Goal: Task Accomplishment & Management: Use online tool/utility

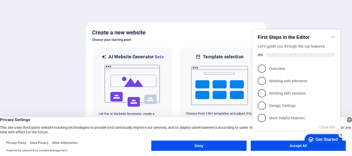
click div "checkmark Get Started 5 First Steps in the Editor Let's guide you through the t…"
click at [332, 35] on icon "Minimize checklist" at bounding box center [332, 37] width 4 height 4
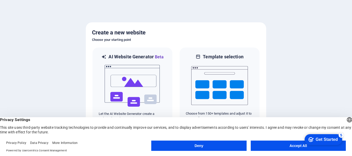
click div "checkmark Get Started 5 First Steps in the Editor Let's guide you through the t…"
click at [345, 119] on div "English Deutsch" at bounding box center [348, 120] width 7 height 8
click at [311, 120] on li "English" at bounding box center [321, 125] width 58 height 12
click at [290, 146] on button "Accept All" at bounding box center [297, 146] width 95 height 10
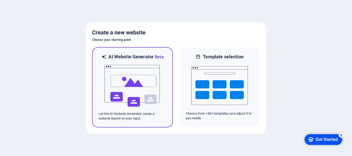
click at [133, 88] on img at bounding box center [132, 85] width 57 height 51
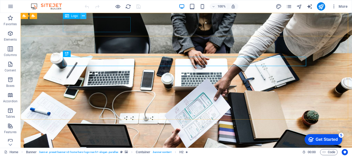
click at [82, 16] on icon at bounding box center [83, 15] width 3 height 5
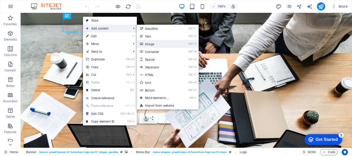
click at [150, 44] on link "Ctrl 3 Image" at bounding box center [158, 44] width 42 height 8
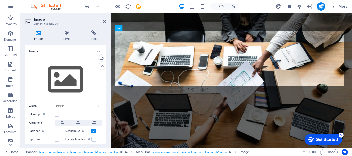
click at [72, 79] on div "Drag files here, click to choose files or select files from Files or our free s…" at bounding box center [65, 80] width 73 height 42
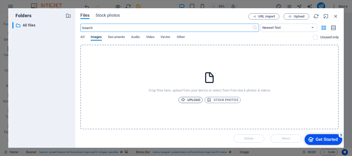
click at [193, 100] on span "Upload" at bounding box center [191, 100] width 20 height 6
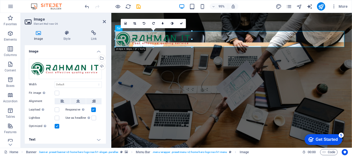
drag, startPoint x: 345, startPoint y: 80, endPoint x: 102, endPoint y: 44, distance: 245.5
type input "313"
select select "px"
drag, startPoint x: 190, startPoint y: 46, endPoint x: 177, endPoint y: 46, distance: 13.6
click at [177, 46] on div "180 170 160 150 140 130 120 110 100 90 80 70 60 50 40 30 20 10 0 -10 -20 -30 -4…" at bounding box center [153, 39] width 76 height 16
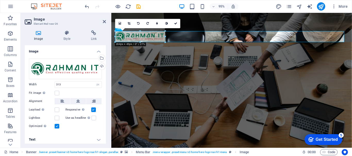
drag, startPoint x: 192, startPoint y: 48, endPoint x: 165, endPoint y: 37, distance: 29.4
type input "204"
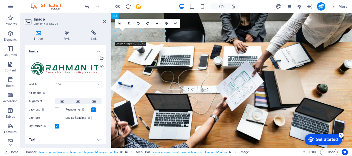
drag, startPoint x: 133, startPoint y: 37, endPoint x: 133, endPoint y: 52, distance: 15.2
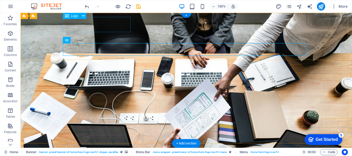
click at [98, 151] on div "RAHMAN IT" at bounding box center [186, 158] width 243 height 15
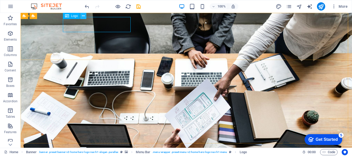
click at [84, 15] on icon at bounding box center [83, 15] width 3 height 5
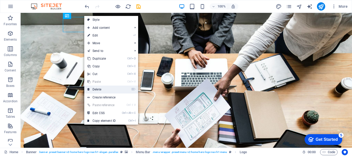
click at [100, 89] on link "⌦ Delete" at bounding box center [101, 90] width 34 height 8
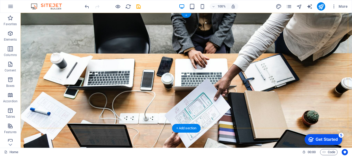
click at [188, 17] on div "+" at bounding box center [186, 15] width 10 height 5
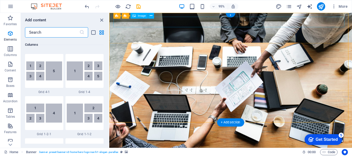
scroll to position [900, 0]
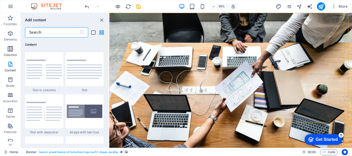
click at [9, 51] on icon "button" at bounding box center [10, 49] width 6 height 6
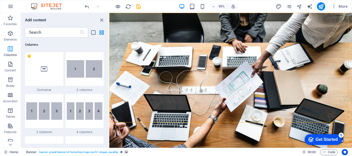
scroll to position [255, 0]
click at [45, 108] on img at bounding box center [44, 111] width 36 height 17
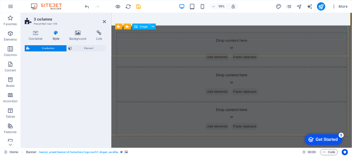
scroll to position [4, 0]
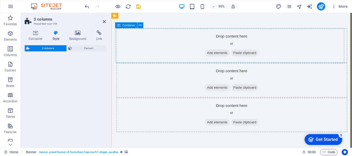
select select "rem"
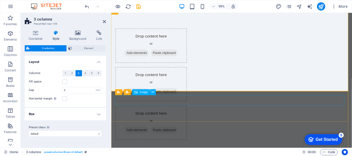
drag, startPoint x: 156, startPoint y: 121, endPoint x: 165, endPoint y: 103, distance: 20.3
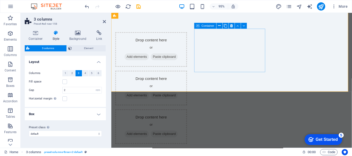
scroll to position [0, 0]
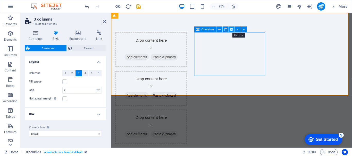
click at [232, 29] on icon at bounding box center [231, 29] width 3 height 5
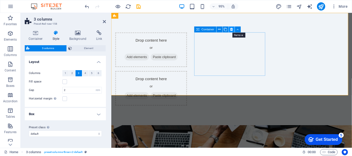
click at [233, 28] on button at bounding box center [232, 30] width 6 height 6
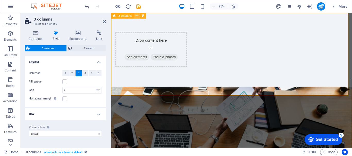
click at [137, 16] on icon at bounding box center [136, 15] width 3 height 5
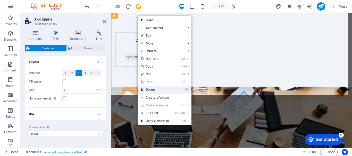
click at [151, 89] on link "⌦ Delete" at bounding box center [154, 90] width 34 height 8
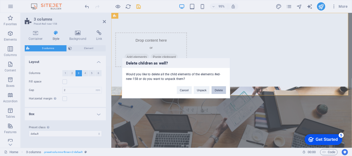
click at [217, 88] on button "Delete" at bounding box center [218, 90] width 14 height 8
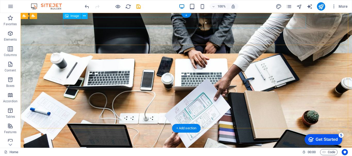
click at [108, 147] on figure at bounding box center [186, 152] width 243 height 11
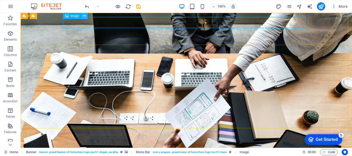
click at [84, 16] on icon at bounding box center [84, 15] width 3 height 5
click at [212, 147] on figure at bounding box center [186, 152] width 243 height 11
click at [85, 16] on icon at bounding box center [84, 15] width 3 height 5
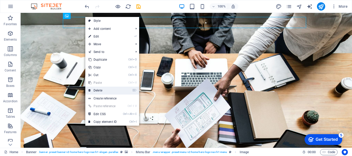
click at [101, 91] on link "⌦ Delete" at bounding box center [102, 91] width 34 height 8
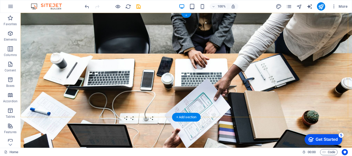
click at [186, 16] on div "+" at bounding box center [186, 15] width 10 height 5
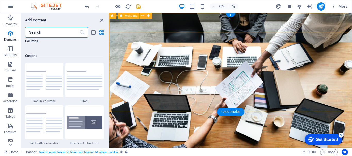
scroll to position [900, 0]
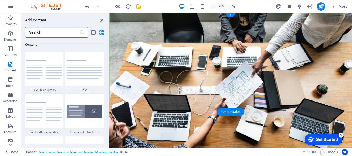
click at [229, 14] on div "+" at bounding box center [230, 15] width 10 height 4
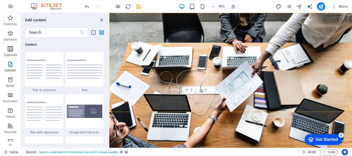
click at [10, 50] on icon "button" at bounding box center [10, 49] width 6 height 6
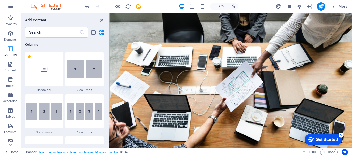
scroll to position [255, 0]
click at [47, 113] on img at bounding box center [44, 111] width 36 height 17
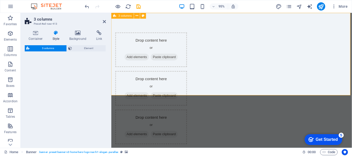
select select "rem"
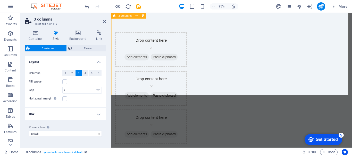
drag, startPoint x: 158, startPoint y: 126, endPoint x: 160, endPoint y: 24, distance: 101.9
click at [151, 58] on span "Add elements" at bounding box center [137, 59] width 25 height 7
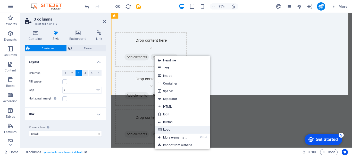
click at [169, 129] on link "Logo" at bounding box center [182, 130] width 55 height 8
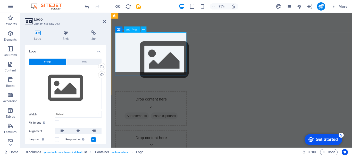
click at [151, 55] on div at bounding box center [152, 62] width 75 height 58
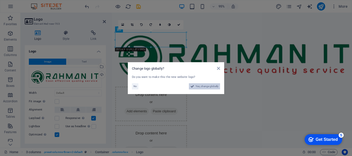
click at [201, 86] on span "Yes, change globally" at bounding box center [206, 86] width 23 height 6
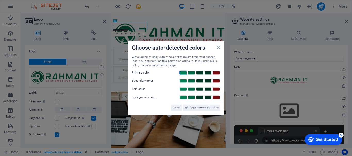
click at [184, 73] on link at bounding box center [183, 73] width 8 height 4
click at [217, 81] on link at bounding box center [216, 81] width 8 height 4
click at [196, 107] on span "Apply new website colors" at bounding box center [203, 108] width 29 height 6
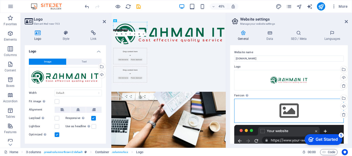
click at [288, 108] on div "Drag files here, click to choose files or select files from Files or our free s…" at bounding box center [288, 111] width 109 height 24
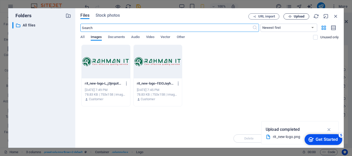
click at [293, 16] on span "Upload" at bounding box center [298, 16] width 11 height 3
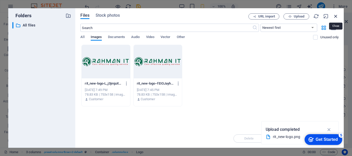
click at [335, 16] on icon "button" at bounding box center [335, 16] width 6 height 6
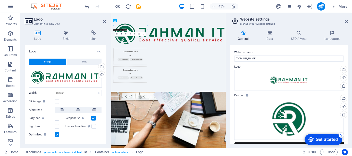
click at [328, 140] on div "Get Started" at bounding box center [326, 139] width 22 height 5
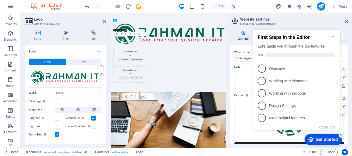
click at [332, 36] on icon "Minimize checklist" at bounding box center [332, 37] width 2 height 2
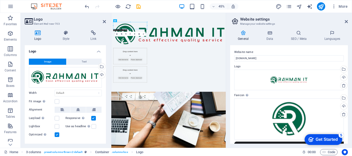
scroll to position [0, 0]
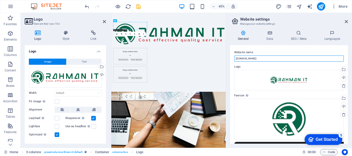
drag, startPoint x: 251, startPoint y: 57, endPoint x: 233, endPoint y: 57, distance: 17.2
click at [233, 57] on div "Website name ritsoft.net Logo Drag files here, click to choose files or select …" at bounding box center [289, 94] width 118 height 99
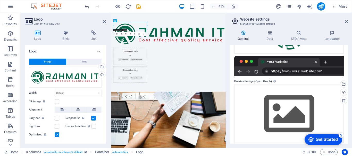
scroll to position [90, 0]
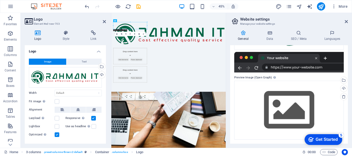
type input "RAHMAN IT"
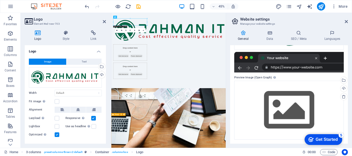
scroll to position [0, 0]
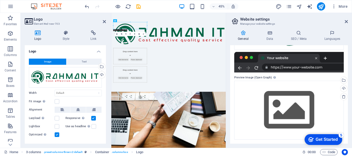
click at [313, 138] on div "checkmark Get Started 5" at bounding box center [322, 139] width 29 height 5
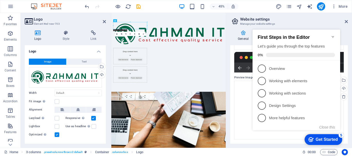
click at [332, 35] on icon "Minimize checklist" at bounding box center [332, 37] width 4 height 4
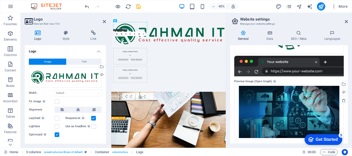
scroll to position [86, 0]
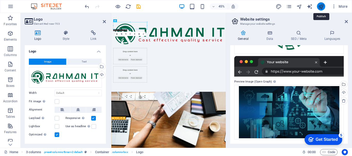
click at [320, 7] on icon "publish" at bounding box center [321, 7] width 6 height 6
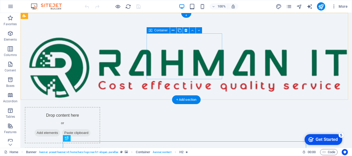
click at [60, 129] on span "Add elements" at bounding box center [46, 132] width 25 height 7
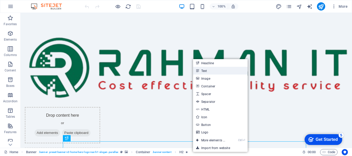
click at [204, 71] on link "Text" at bounding box center [220, 71] width 55 height 8
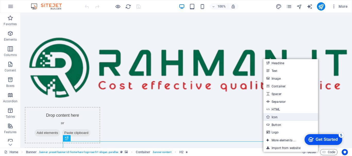
click at [274, 118] on link "Icon" at bounding box center [290, 117] width 55 height 8
select select "xMidYMid"
select select "px"
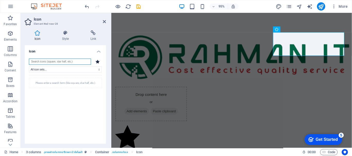
click at [50, 62] on input "search" at bounding box center [60, 62] width 62 height 6
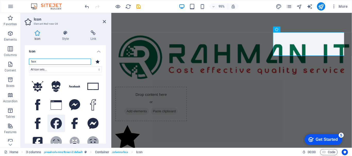
type input "face"
click at [56, 122] on icon at bounding box center [55, 123] width 11 height 11
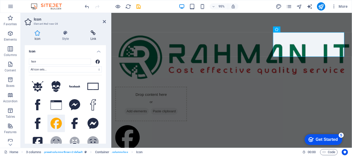
click at [93, 34] on icon at bounding box center [93, 32] width 25 height 5
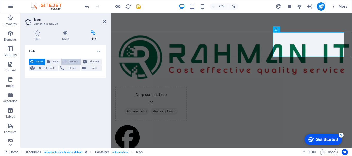
click at [73, 62] on span "External" at bounding box center [73, 62] width 11 height 6
select select "blank"
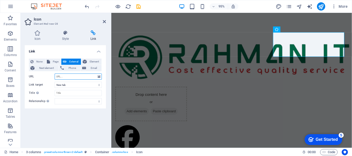
paste input "https://www.facebook.com/RIT.COM.BD"
type input "https://www.facebook.com/RIT.COM.BD"
click at [66, 92] on input "Title Additional link description, should not be the same as the link text. The…" at bounding box center [78, 93] width 47 height 6
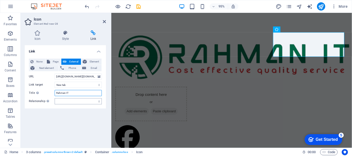
type input "Rahman IT"
click at [74, 102] on select "alternate author bookmark external help license next nofollow noreferrer noopen…" at bounding box center [78, 101] width 47 height 6
click at [55, 98] on select "alternate author bookmark external help license next nofollow noreferrer noopen…" at bounding box center [78, 101] width 47 height 6
click at [77, 101] on select "alternate author bookmark external help license next nofollow noreferrer noopen…" at bounding box center [78, 101] width 47 height 6
select select "external"
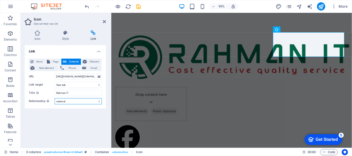
click at [55, 98] on select "alternate author bookmark external help license next nofollow noreferrer noopen…" at bounding box center [78, 101] width 47 height 6
click at [38, 35] on icon at bounding box center [37, 32] width 25 height 5
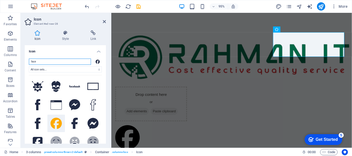
click at [49, 62] on input "face" at bounding box center [60, 62] width 62 height 6
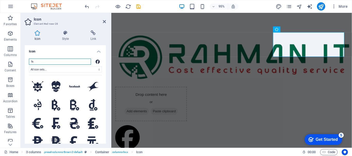
type input "f"
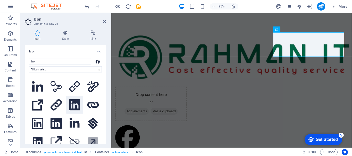
click at [73, 103] on icon at bounding box center [74, 104] width 11 height 11
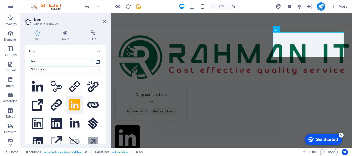
click at [41, 63] on input "link" at bounding box center [60, 62] width 62 height 6
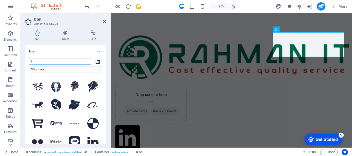
type input "l"
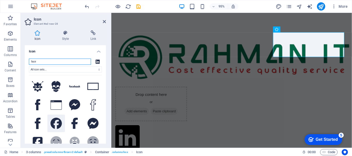
type input "face"
click at [52, 121] on icon at bounding box center [55, 123] width 11 height 11
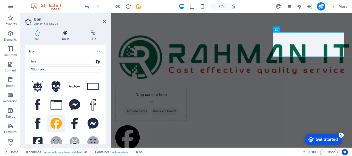
click at [67, 36] on h4 "Style" at bounding box center [66, 35] width 28 height 11
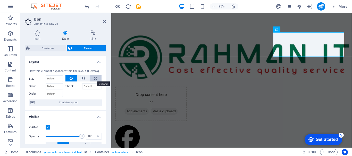
click at [94, 80] on icon at bounding box center [95, 78] width 3 height 6
type input "100"
select select "%"
click at [82, 79] on icon at bounding box center [84, 78] width 4 height 6
select select "DISABLED_OPTION_VALUE"
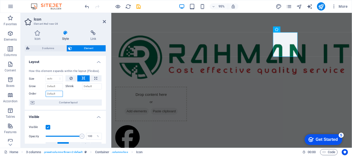
click at [57, 94] on input "Order" at bounding box center [54, 94] width 17 height 6
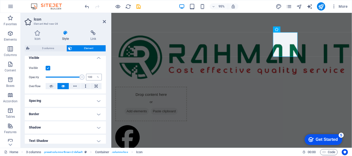
scroll to position [68, 0]
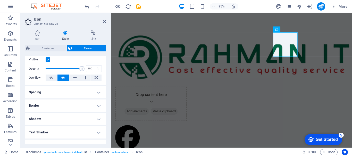
click at [96, 92] on h4 "Spacing" at bounding box center [65, 92] width 81 height 12
click at [96, 92] on h4 "Spacing" at bounding box center [65, 90] width 81 height 9
click at [75, 79] on icon at bounding box center [75, 78] width 4 height 6
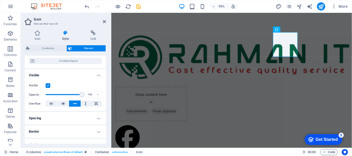
scroll to position [41, 0]
click at [97, 75] on h4 "Visible" at bounding box center [65, 73] width 81 height 9
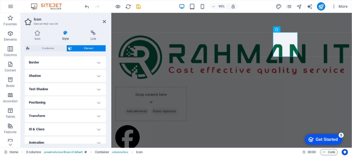
scroll to position [82, 0]
click at [99, 104] on h4 "Positioning" at bounding box center [65, 102] width 81 height 12
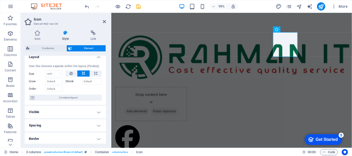
scroll to position [0, 0]
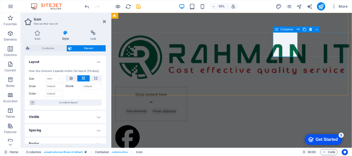
click at [191, 131] on div at bounding box center [152, 145] width 75 height 28
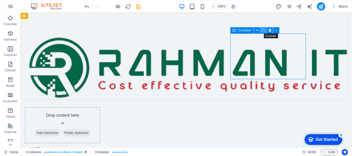
click at [262, 31] on icon at bounding box center [263, 30] width 4 height 5
click at [257, 30] on icon at bounding box center [258, 30] width 3 height 5
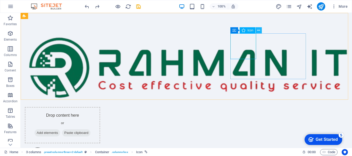
click at [257, 31] on icon at bounding box center [258, 30] width 3 height 5
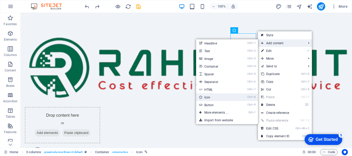
click at [206, 98] on link "Ctrl 8 Icon" at bounding box center [217, 97] width 42 height 8
select select "xMidYMid"
select select "px"
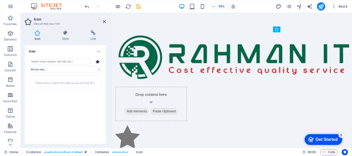
drag, startPoint x: 294, startPoint y: 67, endPoint x: 312, endPoint y: 48, distance: 25.7
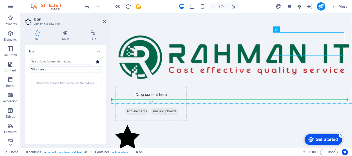
drag, startPoint x: 299, startPoint y: 48, endPoint x: 309, endPoint y: 83, distance: 36.3
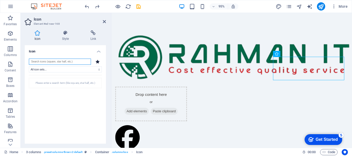
click at [71, 61] on input "search" at bounding box center [60, 62] width 62 height 6
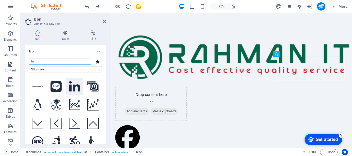
type input "lin"
click at [72, 84] on icon at bounding box center [74, 86] width 11 height 10
click at [68, 33] on icon at bounding box center [65, 32] width 26 height 5
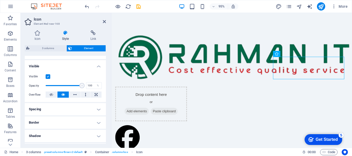
scroll to position [52, 0]
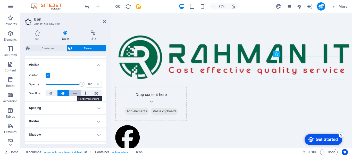
click at [77, 94] on button at bounding box center [75, 93] width 12 height 6
click at [70, 109] on h4 "Spacing" at bounding box center [65, 108] width 81 height 12
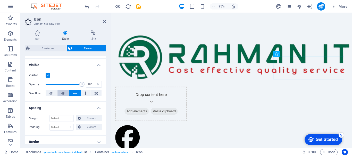
click at [62, 93] on icon at bounding box center [63, 93] width 4 height 6
click at [73, 93] on icon at bounding box center [75, 93] width 4 height 6
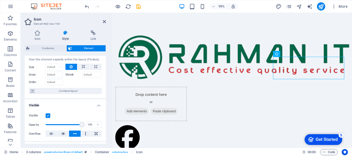
scroll to position [0, 0]
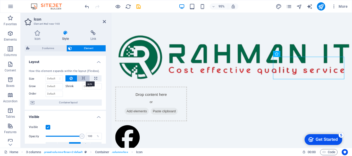
click at [82, 78] on icon at bounding box center [84, 78] width 4 height 6
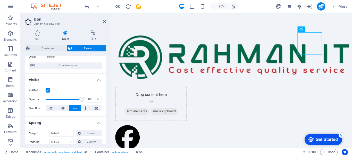
scroll to position [41, 0]
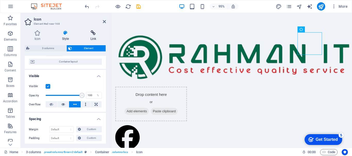
click at [94, 34] on icon at bounding box center [93, 32] width 25 height 5
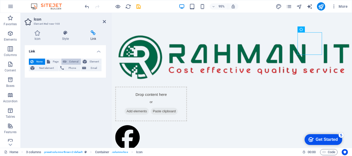
click at [71, 61] on span "External" at bounding box center [73, 62] width 11 height 6
select select "blank"
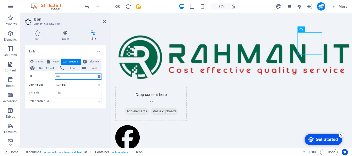
paste input "https://www.linkedin.com/company/rahman-information-technology/"
type input "https://www.linkedin.com/company/rahman-information-technology/"
click at [86, 93] on input "Title Additional link description, should not be the same as the link text. The…" at bounding box center [78, 93] width 47 height 6
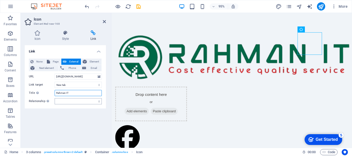
type input "Rahman IT"
click at [80, 100] on select "alternate author bookmark external help license next nofollow noreferrer noopen…" at bounding box center [78, 101] width 47 height 6
select select "external"
click at [55, 98] on select "alternate author bookmark external help license next nofollow noreferrer noopen…" at bounding box center [78, 101] width 47 height 6
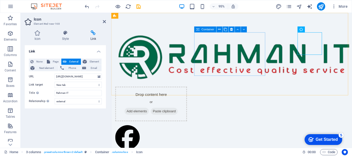
click at [151, 113] on span "Add elements" at bounding box center [137, 116] width 25 height 7
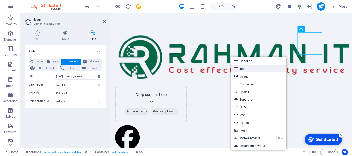
click at [242, 68] on link "Text" at bounding box center [258, 69] width 55 height 8
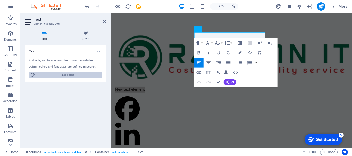
click at [67, 76] on span "Edit design" at bounding box center [69, 75] width 64 height 6
select select "px"
select select "200"
select select "px"
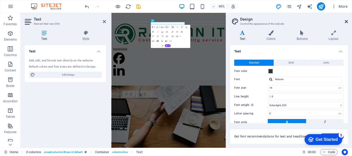
click at [345, 20] on icon at bounding box center [345, 22] width 3 height 4
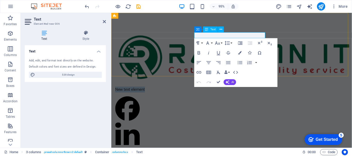
click at [191, 91] on p "New text element" at bounding box center [152, 94] width 75 height 6
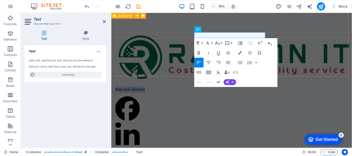
drag, startPoint x: 234, startPoint y: 34, endPoint x: 190, endPoint y: 34, distance: 44.0
click at [190, 34] on div "New text element" at bounding box center [236, 94] width 259 height 170
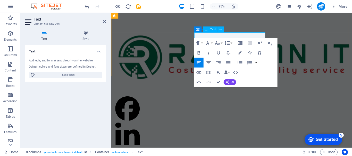
click at [191, 91] on p "​" at bounding box center [152, 94] width 75 height 6
click at [220, 30] on icon at bounding box center [220, 29] width 3 height 5
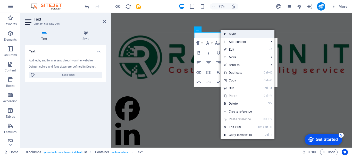
drag, startPoint x: 230, startPoint y: 32, endPoint x: 125, endPoint y: 21, distance: 105.6
click at [230, 32] on link "Style" at bounding box center [247, 34] width 54 height 8
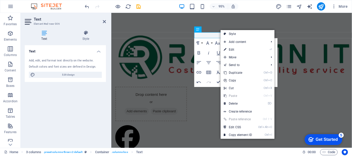
select select "rem"
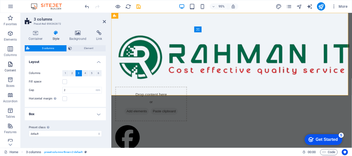
click at [10, 66] on icon "button" at bounding box center [10, 64] width 6 height 6
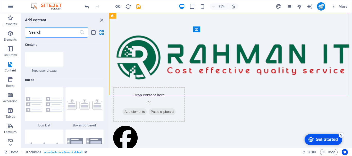
scroll to position [1393, 0]
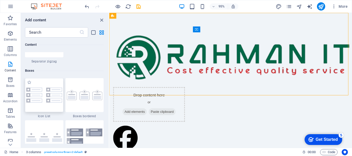
click at [32, 91] on img at bounding box center [44, 95] width 36 height 15
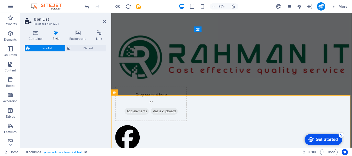
select select "rem"
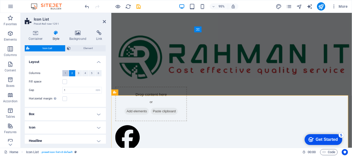
click at [66, 74] on span "1" at bounding box center [66, 73] width 2 height 6
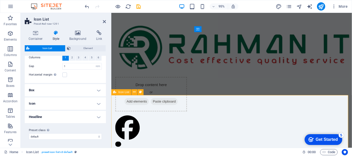
scroll to position [0, 0]
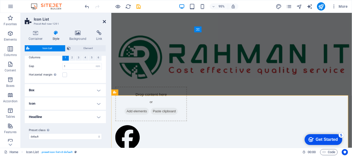
click at [104, 22] on icon at bounding box center [104, 22] width 3 height 4
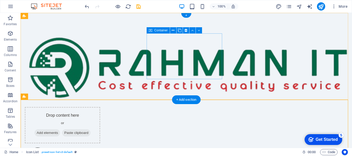
click at [60, 129] on span "Add elements" at bounding box center [46, 132] width 25 height 7
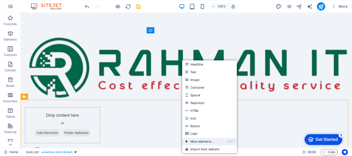
click at [200, 142] on link "Ctrl ⏎ More elements ..." at bounding box center [199, 142] width 35 height 8
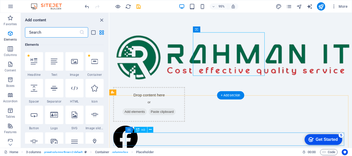
scroll to position [55, 0]
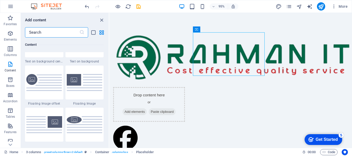
scroll to position [1096, 0]
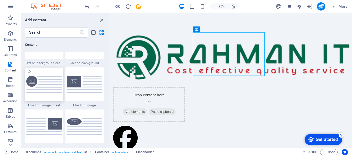
click at [48, 86] on img at bounding box center [44, 84] width 36 height 17
click at [109, 86] on div "Drag here to replace the existing content. Press “Ctrl” if you want to create a…" at bounding box center [230, 80] width 242 height 135
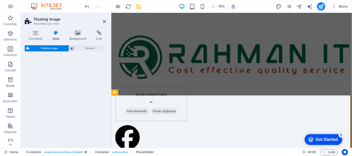
select select "%"
select select "rem"
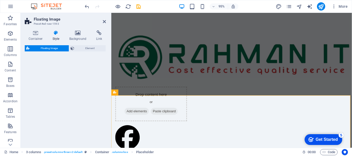
select select "%"
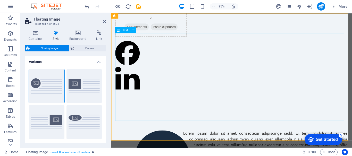
scroll to position [83, 0]
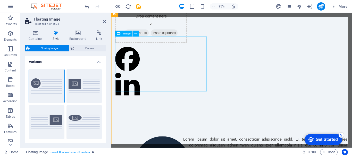
click at [56, 48] on span "Floating Image" at bounding box center [49, 48] width 36 height 6
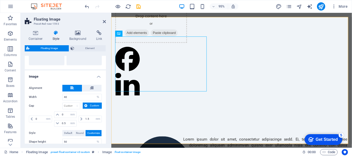
scroll to position [72, 0]
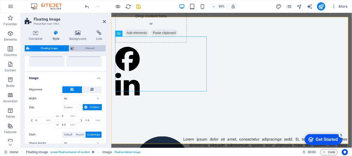
click at [91, 48] on span "Element" at bounding box center [90, 48] width 28 height 6
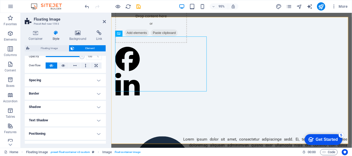
scroll to position [0, 0]
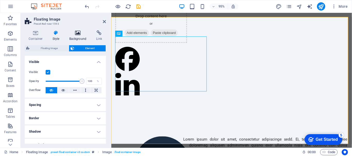
click at [80, 33] on icon at bounding box center [77, 32] width 25 height 5
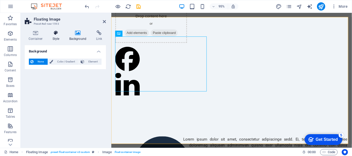
click at [57, 36] on h4 "Style" at bounding box center [57, 35] width 17 height 11
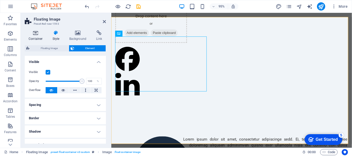
click at [33, 32] on icon at bounding box center [36, 32] width 22 height 5
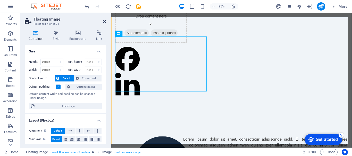
click at [105, 21] on icon at bounding box center [104, 22] width 3 height 4
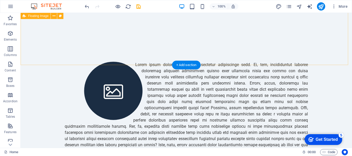
scroll to position [166, 0]
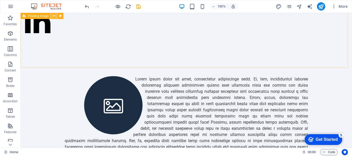
click at [55, 15] on icon at bounding box center [53, 15] width 3 height 5
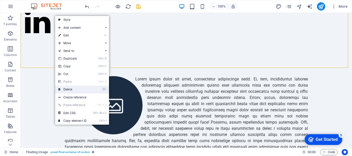
click at [67, 90] on link "⌦ Delete" at bounding box center [72, 90] width 34 height 8
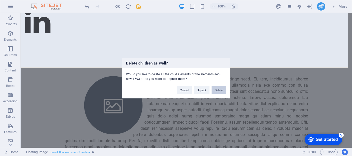
click at [218, 90] on button "Delete" at bounding box center [218, 90] width 14 height 8
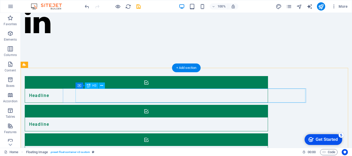
scroll to position [32, 0]
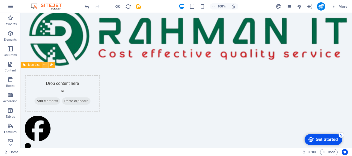
click at [44, 67] on icon at bounding box center [44, 64] width 3 height 5
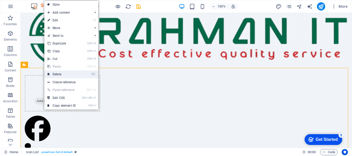
click at [52, 74] on link "⌦ Delete" at bounding box center [61, 75] width 34 height 8
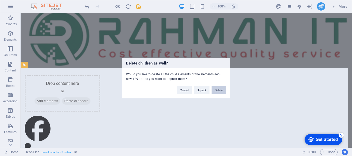
click at [220, 92] on button "Delete" at bounding box center [218, 90] width 14 height 8
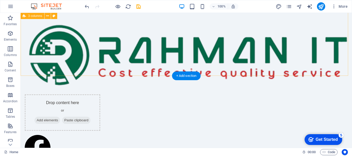
scroll to position [0, 0]
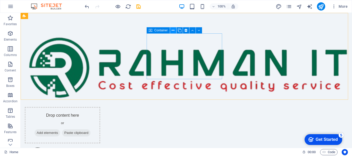
click at [173, 30] on icon at bounding box center [172, 30] width 3 height 5
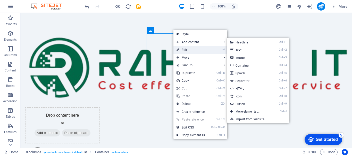
click at [182, 48] on link "⏎ Edit" at bounding box center [190, 50] width 34 height 8
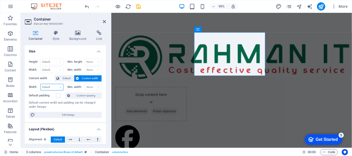
click at [44, 87] on select "Default px rem % em vh vw" at bounding box center [52, 87] width 22 height 6
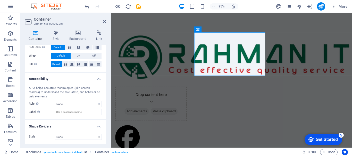
scroll to position [110, 0]
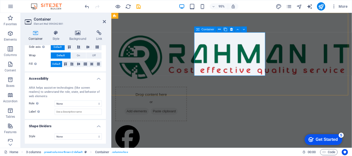
click at [191, 91] on div "Drop content here or Add elements Paste clipboard" at bounding box center [152, 109] width 75 height 37
click at [103, 22] on icon at bounding box center [104, 22] width 3 height 4
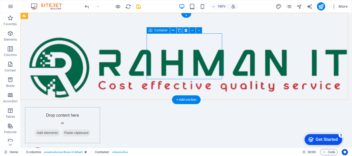
click at [60, 129] on span "Add elements" at bounding box center [46, 132] width 25 height 7
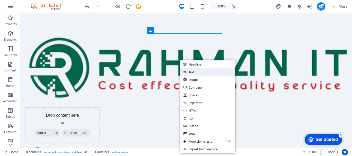
click at [190, 73] on link "Text" at bounding box center [207, 72] width 55 height 8
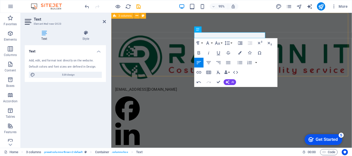
click at [251, 28] on div "[EMAIL_ADDRESS][DOMAIN_NAME]" at bounding box center [237, 94] width 253 height 162
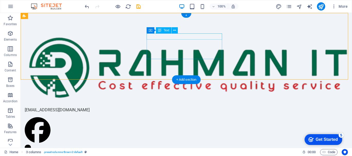
click at [100, 107] on div "[EMAIL_ADDRESS][DOMAIN_NAME]" at bounding box center [62, 110] width 75 height 6
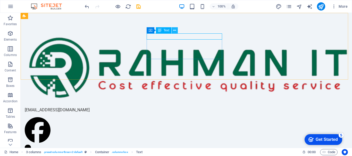
click at [173, 30] on button at bounding box center [174, 30] width 6 height 6
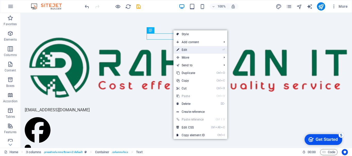
click at [187, 49] on link "⏎ Edit" at bounding box center [190, 50] width 34 height 8
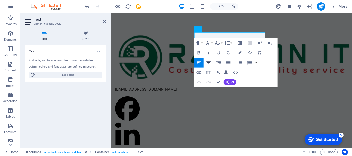
click at [208, 63] on icon "button" at bounding box center [208, 62] width 4 height 3
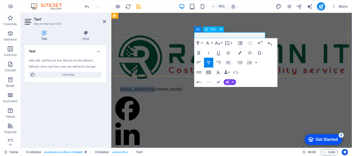
drag, startPoint x: 253, startPoint y: 35, endPoint x: 221, endPoint y: 36, distance: 31.7
click at [191, 91] on p "[EMAIL_ADDRESS][DOMAIN_NAME]" at bounding box center [152, 94] width 75 height 6
click at [248, 53] on icon "button" at bounding box center [249, 52] width 3 height 3
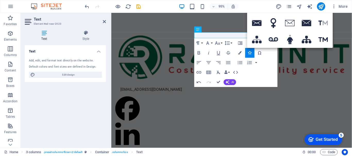
type input "email"
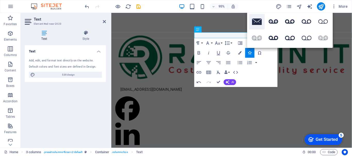
click at [261, 21] on icon at bounding box center [257, 22] width 10 height 6
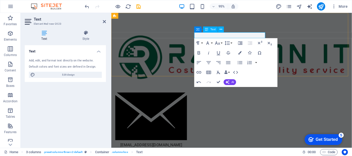
click at [191, 91] on p "[EMAIL_ADDRESS][DOMAIN_NAME]" at bounding box center [152, 123] width 75 height 65
click at [249, 51] on icon "button" at bounding box center [249, 52] width 3 height 3
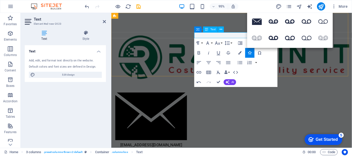
click at [191, 91] on p "[EMAIL_ADDRESS][DOMAIN_NAME]" at bounding box center [152, 123] width 75 height 65
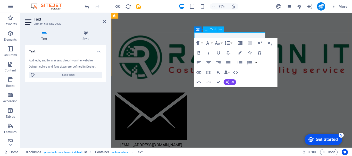
click at [191, 91] on p "[EMAIL_ADDRESS][DOMAIN_NAME]" at bounding box center [152, 123] width 75 height 65
click at [191, 91] on p "info@ritsoft.net +1 321 233 446" at bounding box center [152, 126] width 75 height 71
click at [250, 53] on icon "button" at bounding box center [249, 52] width 3 height 3
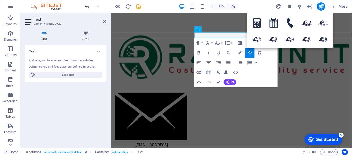
type input "c"
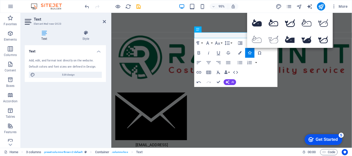
type input "what"
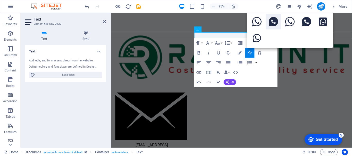
click at [271, 21] on icon at bounding box center [273, 22] width 10 height 10
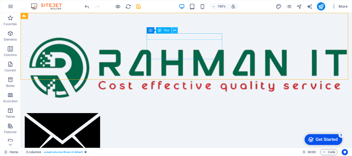
click at [176, 31] on button at bounding box center [174, 30] width 6 height 6
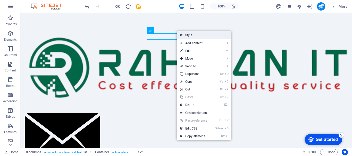
click at [186, 33] on link "Style" at bounding box center [204, 35] width 54 height 8
select select "rem"
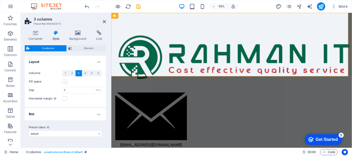
click at [65, 81] on label at bounding box center [64, 82] width 5 height 5
click at [0, 0] on input "Fill space" at bounding box center [0, 0] width 0 height 0
click at [65, 81] on label at bounding box center [64, 82] width 5 height 5
click at [0, 0] on input "Fill space" at bounding box center [0, 0] width 0 height 0
click at [98, 113] on h4 "Box" at bounding box center [65, 114] width 81 height 12
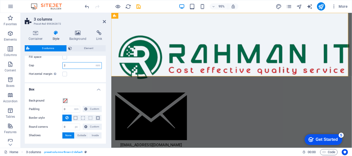
scroll to position [20, 0]
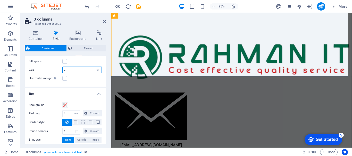
click at [87, 67] on input "2" at bounding box center [82, 70] width 39 height 6
click at [90, 48] on span "Element" at bounding box center [88, 48] width 31 height 6
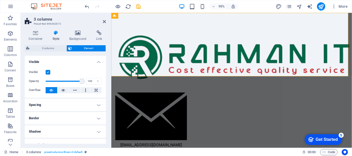
click at [69, 67] on div "Visible Opacity 100 % Overflow" at bounding box center [65, 81] width 81 height 33
click at [85, 92] on icon at bounding box center [86, 90] width 2 height 6
click at [74, 90] on icon at bounding box center [75, 90] width 4 height 6
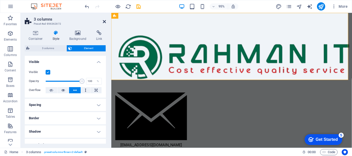
click at [105, 22] on icon at bounding box center [104, 22] width 3 height 4
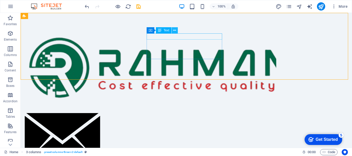
click at [175, 30] on icon at bounding box center [174, 30] width 3 height 5
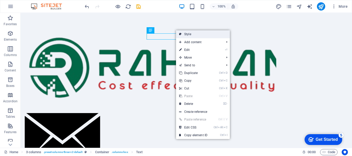
click at [180, 34] on icon at bounding box center [180, 34] width 3 height 8
select select "rem"
select select "px"
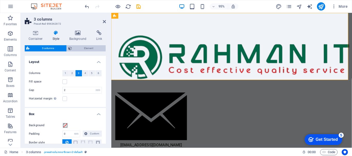
click at [86, 47] on span "Element" at bounding box center [88, 48] width 31 height 6
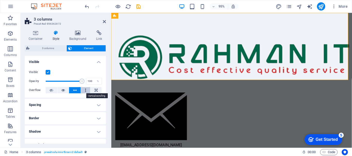
click at [85, 90] on icon at bounding box center [86, 90] width 2 height 6
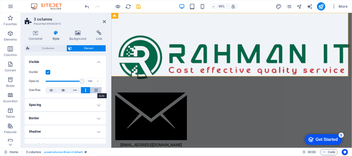
click at [94, 91] on icon at bounding box center [95, 90] width 3 height 6
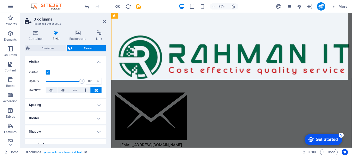
click at [94, 91] on icon at bounding box center [95, 90] width 3 height 6
click at [84, 90] on button at bounding box center [86, 90] width 10 height 6
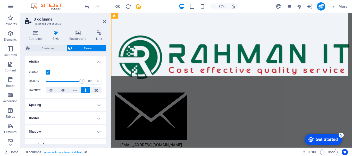
drag, startPoint x: 104, startPoint y: 87, endPoint x: 105, endPoint y: 98, distance: 10.8
click at [105, 98] on div "Layout How this element expands within the layout (Flexbox). Size Default auto …" at bounding box center [65, 100] width 81 height 88
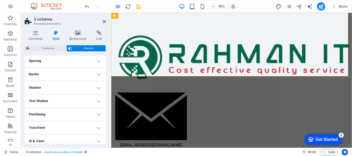
scroll to position [46, 0]
click at [99, 116] on h4 "Positioning" at bounding box center [65, 113] width 81 height 12
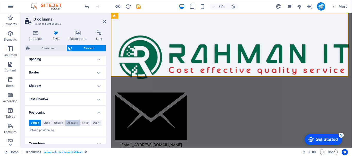
click at [75, 124] on span "Absolute" at bounding box center [72, 123] width 10 height 6
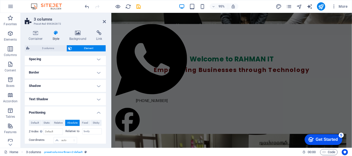
scroll to position [0, 0]
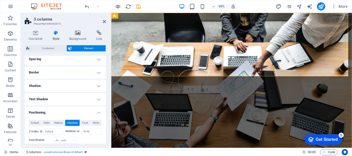
drag, startPoint x: 362, startPoint y: 33, endPoint x: 450, endPoint y: 24, distance: 88.5
click at [39, 123] on button "Default" at bounding box center [35, 123] width 12 height 6
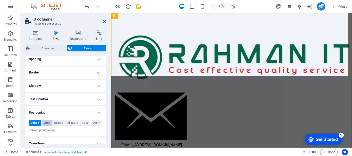
click at [47, 124] on span "Static" at bounding box center [46, 123] width 6 height 6
click at [86, 123] on span "Fixed" at bounding box center [85, 123] width 6 height 6
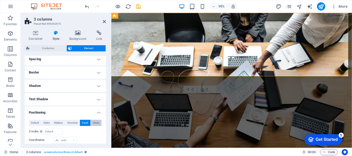
click at [94, 123] on span "Sticky" at bounding box center [96, 123] width 7 height 6
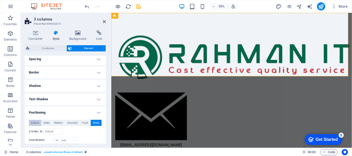
click at [37, 122] on span "Default" at bounding box center [35, 123] width 8 height 6
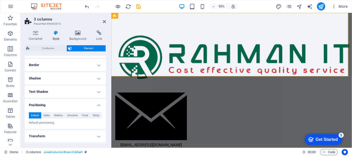
scroll to position [53, 0]
click at [97, 104] on h4 "Positioning" at bounding box center [65, 103] width 81 height 9
click at [97, 119] on h4 "Transform" at bounding box center [65, 119] width 81 height 12
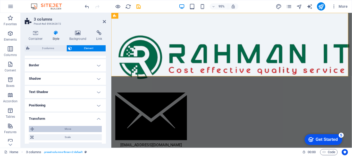
click at [71, 127] on span "Move" at bounding box center [68, 129] width 65 height 6
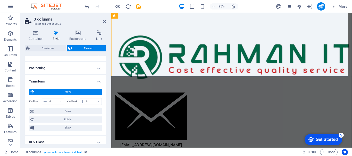
scroll to position [93, 0]
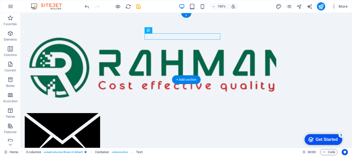
drag, startPoint x: 228, startPoint y: 43, endPoint x: 205, endPoint y: 46, distance: 22.6
drag, startPoint x: 183, startPoint y: 43, endPoint x: 165, endPoint y: 48, distance: 18.5
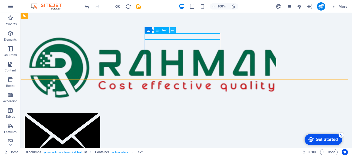
click at [173, 30] on icon at bounding box center [172, 30] width 3 height 5
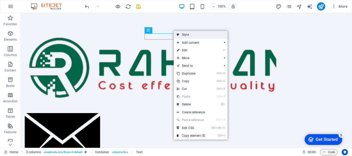
click at [183, 34] on link "Style" at bounding box center [200, 35] width 54 height 8
select select "rem"
select select "px"
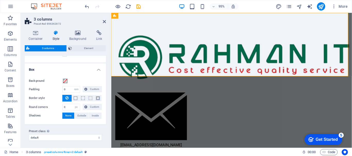
scroll to position [46, 0]
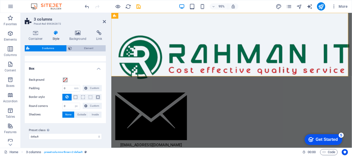
click at [84, 49] on span "Element" at bounding box center [88, 48] width 31 height 6
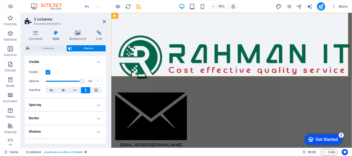
click at [49, 72] on label at bounding box center [48, 72] width 5 height 5
click at [0, 0] on input "Visible" at bounding box center [0, 0] width 0 height 0
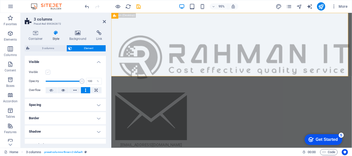
click at [49, 72] on label at bounding box center [48, 72] width 5 height 5
click at [0, 0] on input "Visible" at bounding box center [0, 0] width 0 height 0
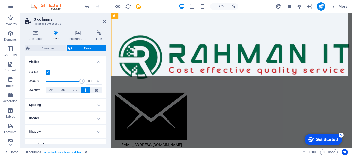
click at [95, 104] on h4 "Spacing" at bounding box center [65, 105] width 81 height 12
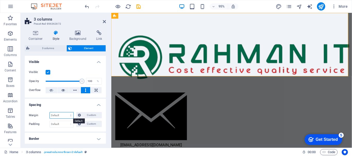
click at [68, 115] on select "Default auto px % rem vw vh Custom" at bounding box center [62, 115] width 24 height 6
select select "rem"
click at [66, 112] on select "Default auto px % rem vw vh Custom" at bounding box center [62, 115] width 24 height 6
type input "0"
click at [69, 116] on select "Default auto px % rem vw vh Custom" at bounding box center [69, 115] width 7 height 6
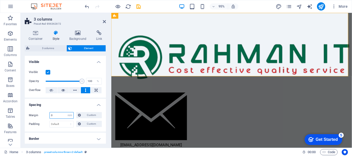
select select "default"
click at [66, 112] on select "Default auto px % rem vw vh Custom" at bounding box center [69, 115] width 7 height 6
select select "DISABLED_OPTION_VALUE"
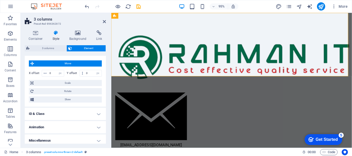
scroll to position [142, 0]
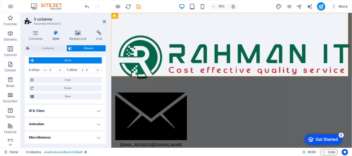
click at [89, 136] on h4 "Miscellaneous" at bounding box center [65, 137] width 81 height 12
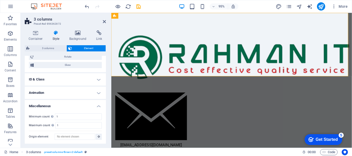
scroll to position [174, 0]
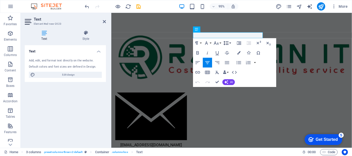
click at [229, 42] on button "Line Height" at bounding box center [226, 43] width 9 height 10
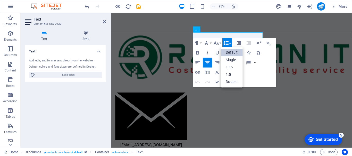
scroll to position [0, 0]
click at [229, 64] on link "1.15" at bounding box center [232, 67] width 22 height 7
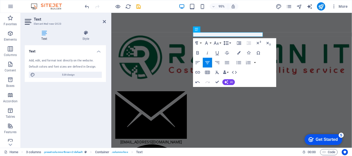
click at [231, 42] on button "Line Height" at bounding box center [226, 43] width 9 height 10
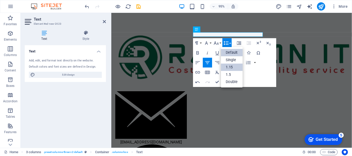
click at [230, 51] on link "Default" at bounding box center [232, 52] width 22 height 7
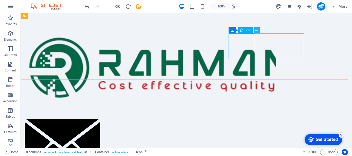
click at [258, 30] on button at bounding box center [256, 30] width 6 height 6
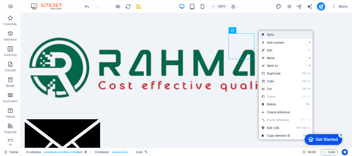
click at [264, 32] on link "Style" at bounding box center [285, 35] width 54 height 8
select select "rem"
select select "px"
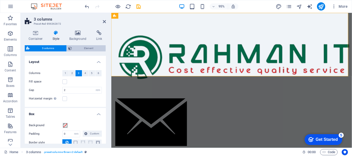
click at [86, 49] on span "Element" at bounding box center [88, 48] width 31 height 6
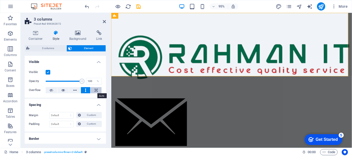
click at [96, 91] on icon at bounding box center [95, 90] width 3 height 6
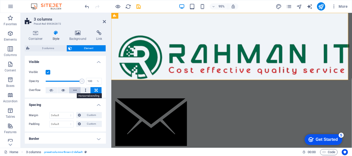
click at [75, 90] on icon at bounding box center [75, 90] width 4 height 6
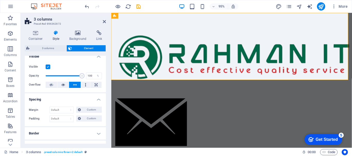
scroll to position [1, 0]
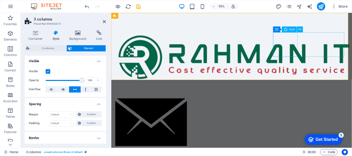
click at [299, 29] on icon at bounding box center [299, 29] width 3 height 5
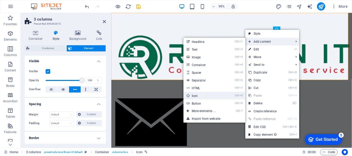
click at [211, 96] on link "Ctrl 8 Icon" at bounding box center [204, 96] width 42 height 8
select select "xMidYMid"
select select "px"
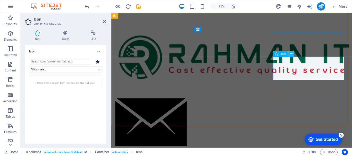
click at [291, 53] on icon at bounding box center [291, 53] width 3 height 5
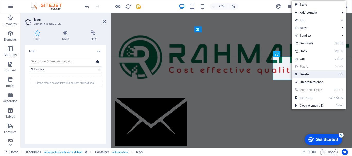
click at [301, 74] on link "⌦ Delete" at bounding box center [308, 75] width 34 height 8
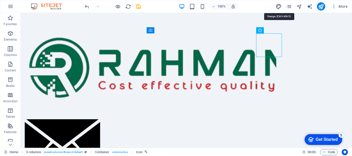
click at [278, 8] on icon "design" at bounding box center [278, 7] width 6 height 6
select select "px"
select select "200"
select select "px"
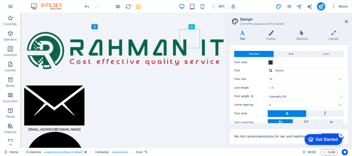
scroll to position [3, 0]
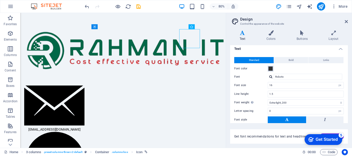
click at [270, 68] on span at bounding box center [270, 69] width 4 height 4
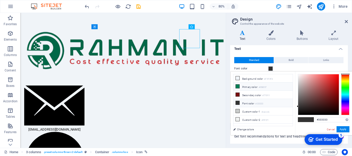
click at [240, 87] on li "Primary color #008057" at bounding box center [262, 87] width 59 height 8
type input "#008057"
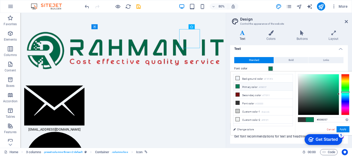
click at [314, 66] on div "Font color" at bounding box center [288, 69] width 109 height 6
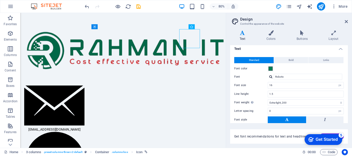
drag, startPoint x: 347, startPoint y: 71, endPoint x: 350, endPoint y: 80, distance: 9.5
click at [350, 80] on div "Variants Text Colors Buttons Layout Text Standard Bold Links Font color Font Ro…" at bounding box center [289, 87] width 126 height 122
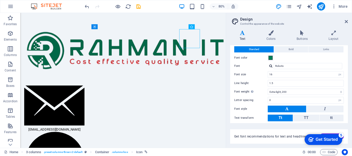
scroll to position [0, 0]
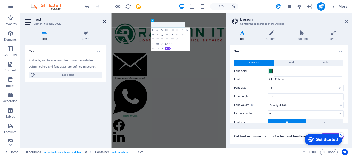
click at [104, 20] on icon at bounding box center [104, 22] width 3 height 4
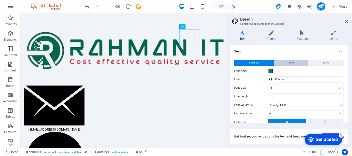
click at [297, 62] on button "Bold" at bounding box center [291, 63] width 34 height 6
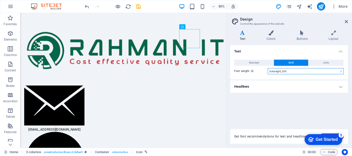
click at [341, 71] on select "Thin, 100 Extra-light, 200 Light, 300 Regular, 400 Medium, 500 Semi-bold, 600 B…" at bounding box center [305, 71] width 76 height 6
select select "400"
click at [267, 68] on select "Thin, 100 Extra-light, 200 Light, 300 Regular, 400 Medium, 500 Semi-bold, 600 B…" at bounding box center [305, 71] width 76 height 6
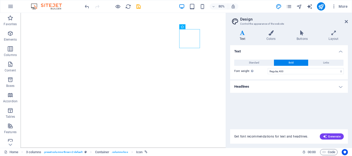
select select "400"
select select "rem"
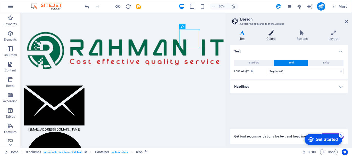
click at [271, 39] on h4 "Colors" at bounding box center [272, 35] width 30 height 11
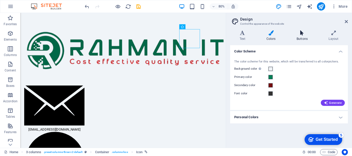
click at [302, 36] on h4 "Buttons" at bounding box center [303, 35] width 32 height 11
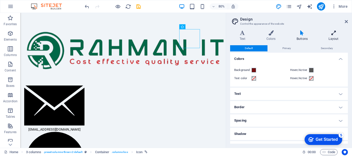
click at [335, 38] on h4 "Layout" at bounding box center [333, 35] width 29 height 11
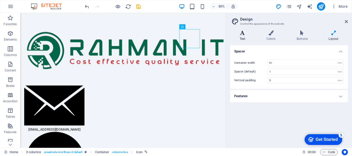
click at [245, 39] on h4 "Text" at bounding box center [243, 35] width 27 height 11
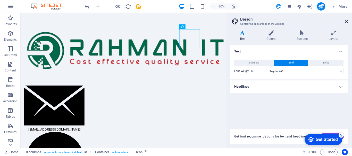
click at [346, 22] on icon at bounding box center [345, 22] width 3 height 4
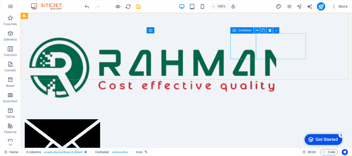
click at [257, 30] on icon at bounding box center [256, 30] width 3 height 5
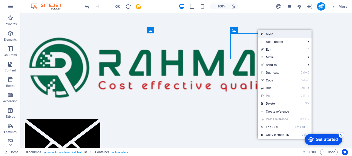
click at [262, 34] on icon at bounding box center [261, 34] width 3 height 8
select select "rem"
select select "px"
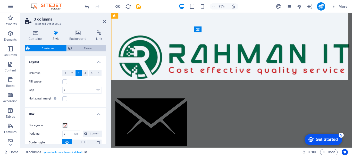
click at [82, 49] on span "Element" at bounding box center [88, 48] width 31 height 6
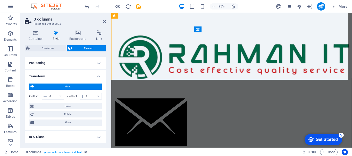
scroll to position [116, 0]
click at [96, 77] on h4 "Transform" at bounding box center [65, 74] width 81 height 9
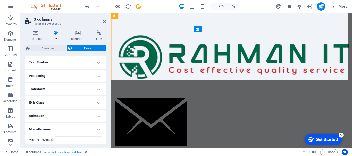
scroll to position [96, 0]
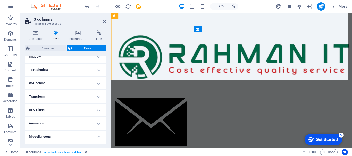
click at [93, 79] on h4 "Positioning" at bounding box center [65, 83] width 81 height 12
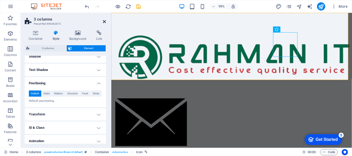
click at [103, 22] on icon at bounding box center [104, 22] width 3 height 4
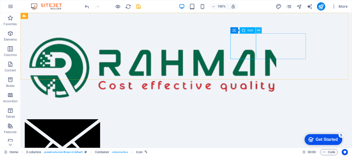
click at [259, 30] on icon at bounding box center [258, 30] width 3 height 5
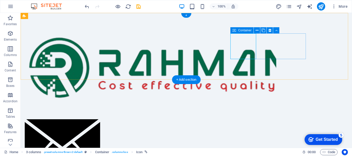
click at [235, 30] on icon at bounding box center [234, 30] width 4 height 6
click at [256, 30] on icon at bounding box center [256, 30] width 3 height 5
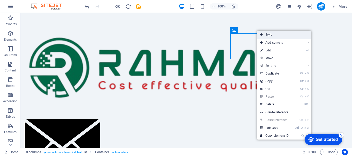
click at [267, 32] on link "Style" at bounding box center [284, 35] width 54 height 8
select select "rem"
select select "px"
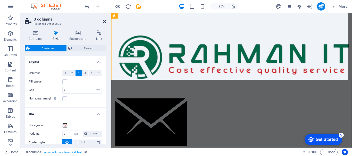
click at [105, 20] on icon at bounding box center [104, 22] width 3 height 4
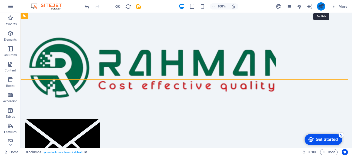
click at [320, 7] on icon "publish" at bounding box center [321, 7] width 6 height 6
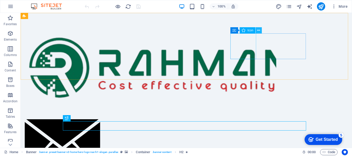
click at [259, 31] on icon at bounding box center [258, 30] width 3 height 5
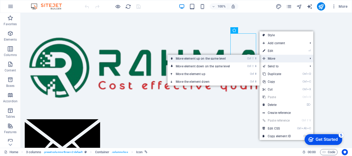
click at [228, 60] on link "Ctrl ⇧ ⬆ Move element up on the same level" at bounding box center [203, 59] width 73 height 8
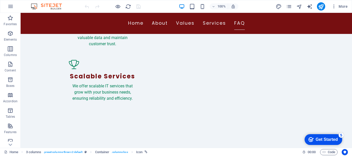
scroll to position [954, 0]
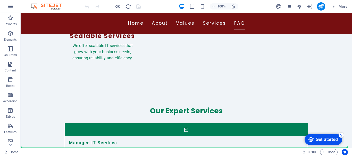
drag, startPoint x: 245, startPoint y: 50, endPoint x: 262, endPoint y: 97, distance: 50.5
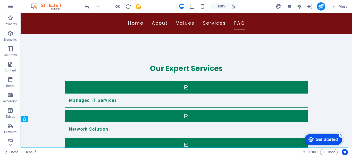
scroll to position [978, 0]
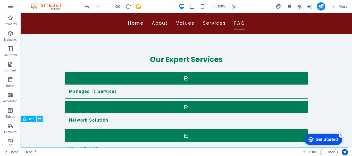
click at [39, 120] on icon at bounding box center [39, 118] width 3 height 5
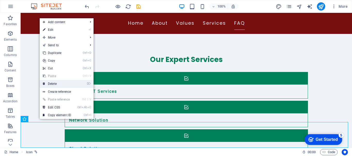
click at [52, 84] on link "⌦ Delete" at bounding box center [57, 84] width 34 height 8
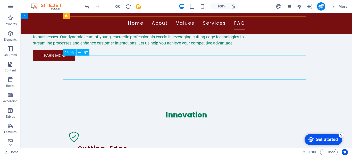
scroll to position [674, 0]
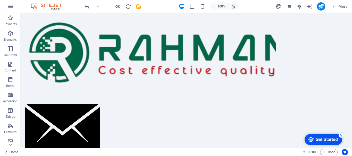
scroll to position [0, 0]
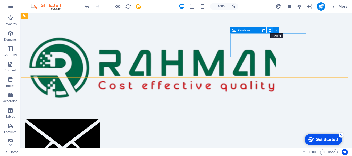
click at [270, 31] on icon at bounding box center [269, 30] width 3 height 5
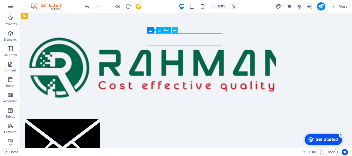
click at [174, 30] on icon at bounding box center [174, 30] width 3 height 5
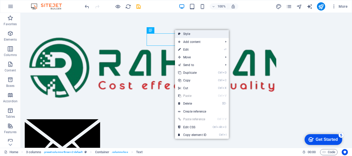
click at [182, 33] on link "Style" at bounding box center [202, 34] width 54 height 8
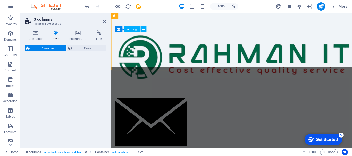
select select "rem"
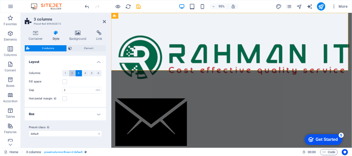
click at [71, 73] on span "2" at bounding box center [72, 73] width 2 height 6
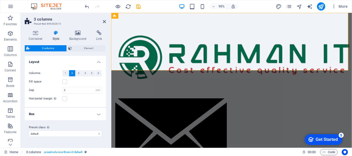
click at [50, 49] on span "3 columns" at bounding box center [48, 48] width 34 height 6
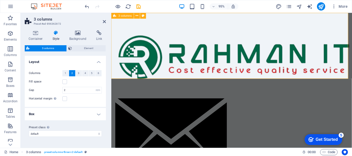
scroll to position [0, 4]
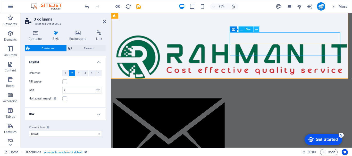
click at [256, 29] on icon at bounding box center [256, 29] width 3 height 5
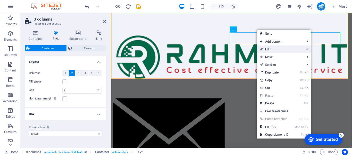
click at [265, 52] on link "⏎ Edit" at bounding box center [274, 50] width 34 height 8
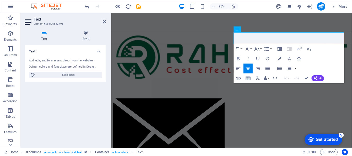
scroll to position [0, 0]
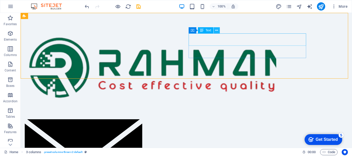
click at [216, 30] on icon at bounding box center [216, 30] width 3 height 5
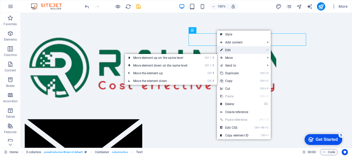
click at [227, 52] on link "⏎ Edit" at bounding box center [234, 50] width 34 height 8
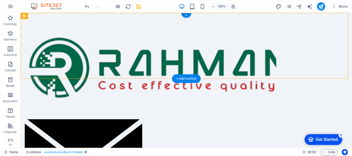
click at [194, 83] on div "+ Add section" at bounding box center [186, 78] width 29 height 9
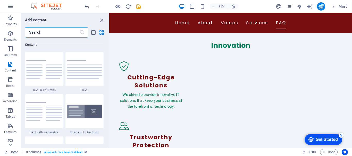
scroll to position [950, 0]
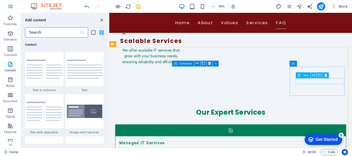
click at [313, 75] on icon at bounding box center [313, 75] width 3 height 5
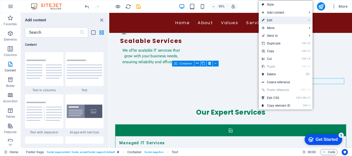
click at [273, 20] on link "⏎ Edit" at bounding box center [275, 20] width 34 height 8
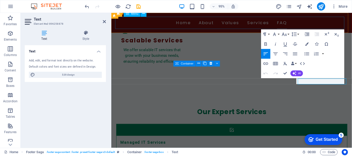
scroll to position [949, 0]
drag, startPoint x: 328, startPoint y: 85, endPoint x: 306, endPoint y: 85, distance: 21.9
drag, startPoint x: 331, startPoint y: 84, endPoint x: 301, endPoint y: 85, distance: 29.6
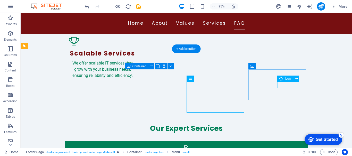
scroll to position [946, 0]
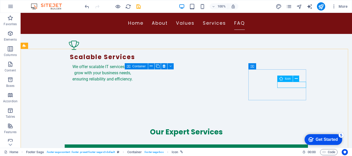
click at [280, 80] on icon at bounding box center [281, 79] width 4 height 6
click at [297, 79] on button at bounding box center [296, 79] width 6 height 6
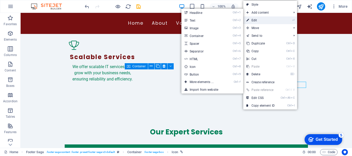
click at [259, 20] on link "⏎ Edit" at bounding box center [260, 20] width 34 height 8
select select "xMidYMid"
select select "px"
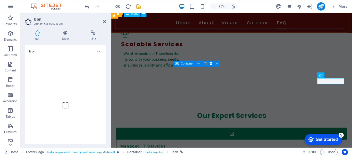
scroll to position [949, 0]
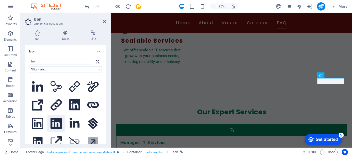
type input "link"
click at [56, 121] on icon at bounding box center [55, 123] width 11 height 11
click at [95, 34] on icon at bounding box center [93, 32] width 25 height 5
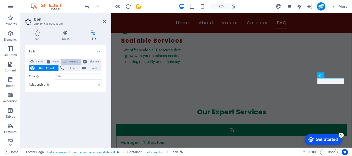
click at [76, 63] on span "External" at bounding box center [73, 62] width 11 height 6
select select "blank"
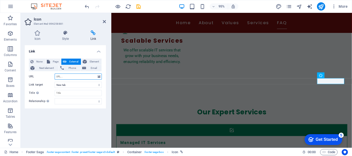
paste input "https://www.linkedin.com/company/rahman-information-technology/"
type input "https://www.linkedin.com/company/rahman-information-technology/"
click at [77, 93] on input "Title Additional link description, should not be the same as the link text. The…" at bounding box center [78, 93] width 47 height 6
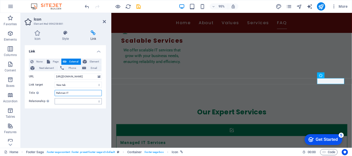
type input "Rahman IT"
click at [73, 99] on select "alternate author bookmark external help license next nofollow noreferrer noopen…" at bounding box center [78, 101] width 47 height 6
select select "external"
click at [55, 98] on select "alternate author bookmark external help license next nofollow noreferrer noopen…" at bounding box center [78, 101] width 47 height 6
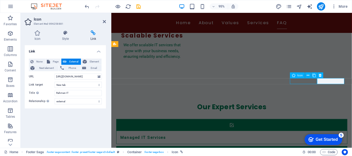
scroll to position [946, 0]
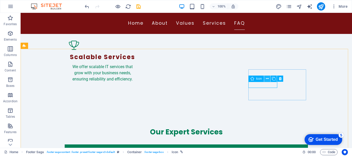
click at [266, 78] on icon at bounding box center [267, 78] width 3 height 5
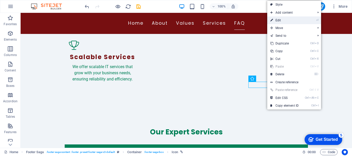
click at [278, 20] on link "⏎ Edit" at bounding box center [284, 20] width 34 height 8
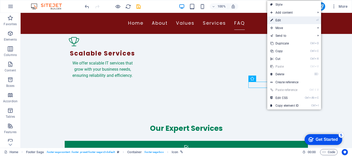
select select "xMidYMid"
select select "px"
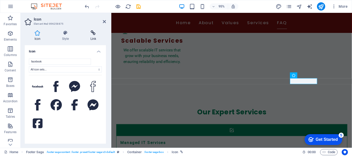
click at [95, 34] on icon at bounding box center [93, 32] width 25 height 5
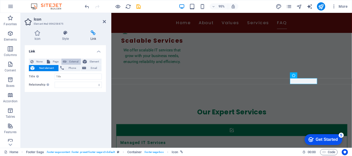
click at [75, 63] on span "External" at bounding box center [73, 62] width 11 height 6
select select "blank"
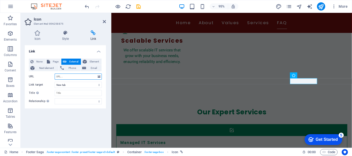
click at [72, 78] on input "URL" at bounding box center [78, 77] width 47 height 6
paste input "https://www.facebook.com/RIT.COM.BD"
type input "https://www.facebook.com/RIT.COM.BD/"
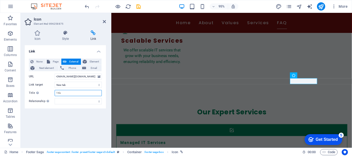
scroll to position [0, 0]
click at [62, 91] on input "Title Additional link description, should not be the same as the link text. The…" at bounding box center [78, 93] width 47 height 6
type input "Rahman IT"
click at [61, 102] on select "alternate author bookmark external help license next nofollow noreferrer noopen…" at bounding box center [78, 101] width 47 height 6
select select "external"
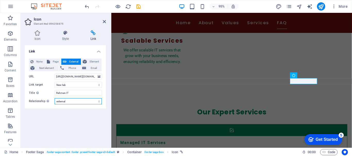
click at [55, 98] on select "alternate author bookmark external help license next nofollow noreferrer noopen…" at bounding box center [78, 101] width 47 height 6
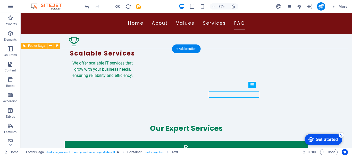
scroll to position [946, 0]
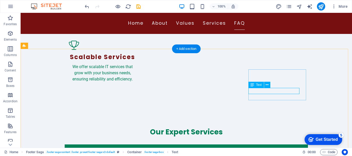
click at [266, 84] on icon at bounding box center [266, 84] width 3 height 5
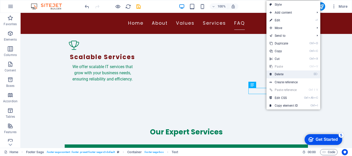
click at [278, 73] on link "⌦ Delete" at bounding box center [283, 75] width 34 height 8
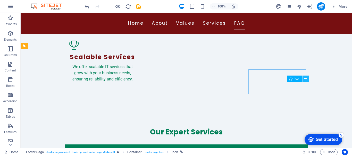
click at [305, 77] on icon at bounding box center [305, 78] width 3 height 5
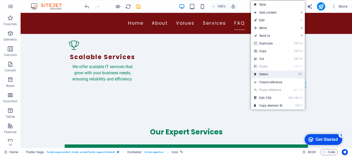
click at [273, 73] on link "⌦ Delete" at bounding box center [268, 75] width 34 height 8
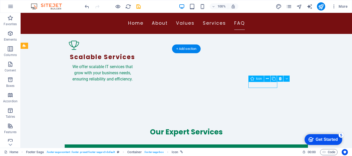
select select "external"
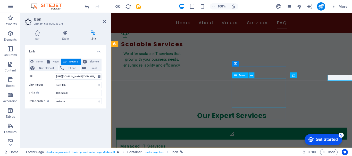
scroll to position [949, 0]
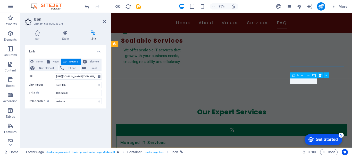
click at [37, 32] on icon at bounding box center [37, 32] width 25 height 5
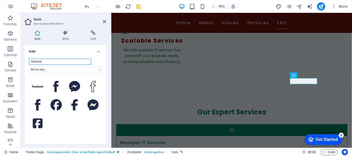
click at [61, 60] on input "facebook" at bounding box center [60, 62] width 62 height 6
type input "f"
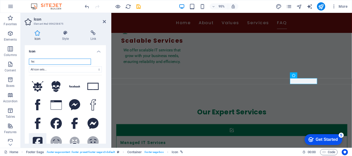
type input "fac"
click at [37, 137] on icon at bounding box center [38, 142] width 10 height 10
click at [95, 36] on h4 "Link" at bounding box center [93, 35] width 25 height 11
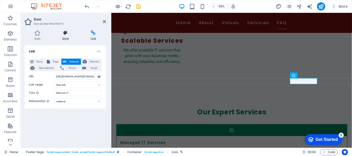
click at [64, 36] on h4 "Style" at bounding box center [66, 35] width 28 height 11
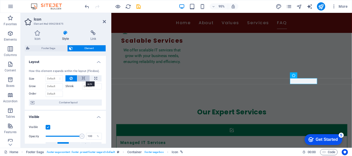
click at [83, 78] on icon at bounding box center [84, 78] width 4 height 6
click at [80, 79] on button at bounding box center [83, 78] width 12 height 6
click at [95, 78] on icon at bounding box center [95, 78] width 3 height 6
type input "100"
select select "%"
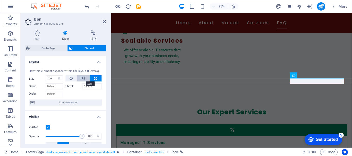
click at [84, 78] on icon at bounding box center [84, 78] width 4 height 6
select select "DISABLED_OPTION_VALUE"
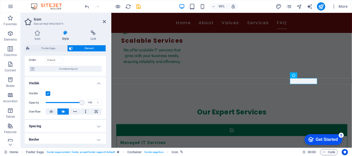
scroll to position [34, 0]
click at [73, 112] on icon at bounding box center [75, 111] width 4 height 6
click at [85, 112] on icon at bounding box center [86, 111] width 2 height 6
click at [96, 112] on icon at bounding box center [95, 111] width 3 height 6
click at [49, 112] on icon at bounding box center [51, 111] width 4 height 6
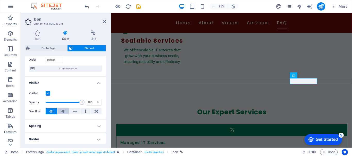
click at [63, 112] on icon at bounding box center [63, 111] width 4 height 6
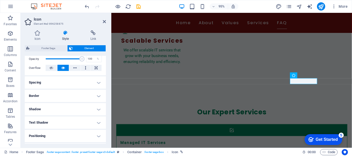
scroll to position [78, 0]
click at [98, 84] on h4 "Spacing" at bounding box center [65, 82] width 81 height 12
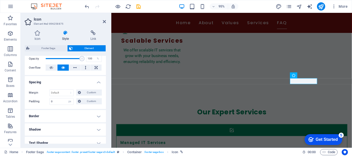
click at [98, 84] on h4 "Spacing" at bounding box center [65, 80] width 81 height 9
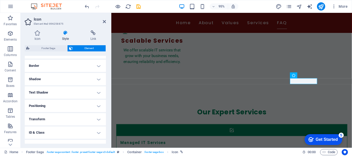
scroll to position [113, 0]
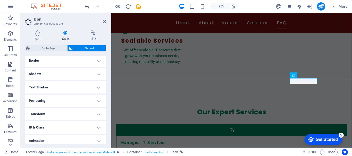
click at [98, 86] on h4 "Text Shadow" at bounding box center [65, 87] width 81 height 12
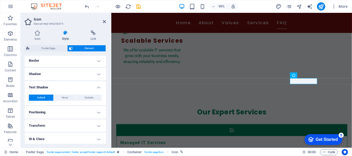
click at [98, 86] on h4 "Text Shadow" at bounding box center [65, 85] width 81 height 9
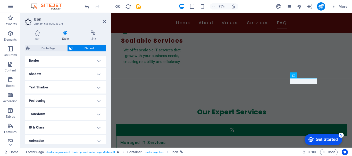
click at [98, 86] on h4 "Text Shadow" at bounding box center [65, 87] width 81 height 12
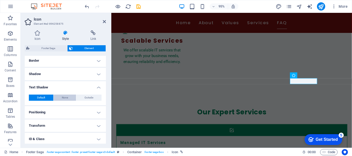
click at [69, 98] on button "None" at bounding box center [65, 98] width 23 height 6
click at [45, 98] on span "Default" at bounding box center [41, 98] width 8 height 6
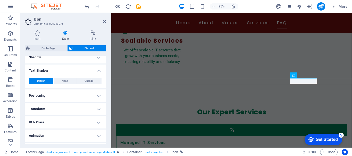
scroll to position [141, 0]
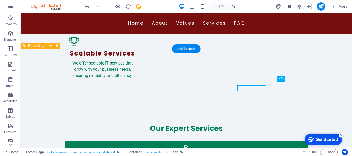
scroll to position [946, 0]
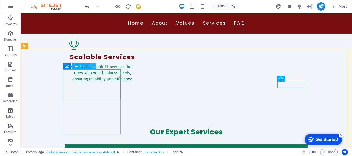
click at [94, 67] on button at bounding box center [92, 66] width 6 height 6
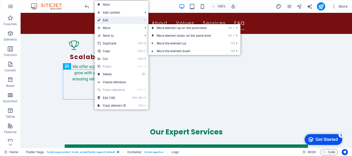
click at [113, 20] on link "⏎ Edit" at bounding box center [111, 20] width 34 height 8
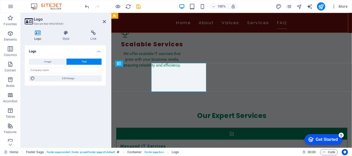
scroll to position [949, 0]
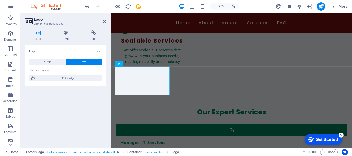
click at [39, 36] on h4 "Logo" at bounding box center [39, 35] width 28 height 11
click at [51, 60] on span "Image" at bounding box center [47, 62] width 7 height 6
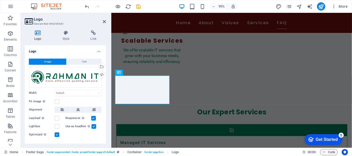
scroll to position [940, 0]
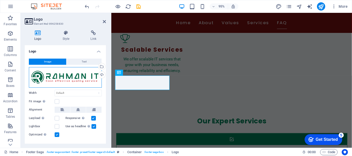
click at [63, 80] on div "Drag files here, click to choose files or select files from Files or our free s…" at bounding box center [65, 77] width 73 height 21
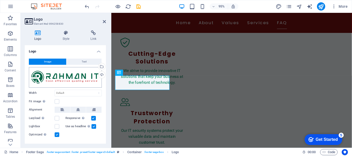
scroll to position [827, 0]
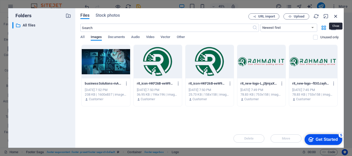
click at [335, 15] on icon "button" at bounding box center [335, 16] width 6 height 6
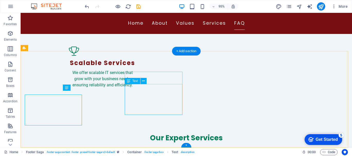
scroll to position [943, 0]
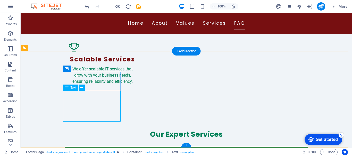
click at [81, 88] on icon at bounding box center [81, 87] width 3 height 5
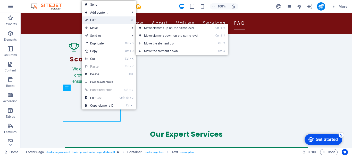
click at [97, 20] on link "⏎ Edit" at bounding box center [99, 20] width 34 height 8
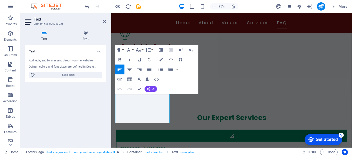
scroll to position [940, 0]
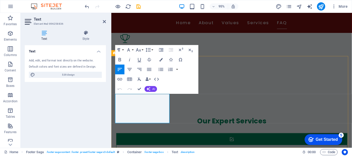
drag, startPoint x: 154, startPoint y: 126, endPoint x: 141, endPoint y: 102, distance: 26.7
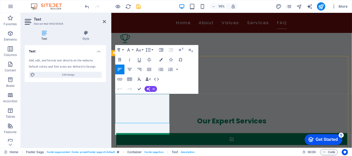
scroll to position [561, 0]
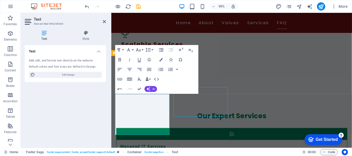
scroll to position [936, 0]
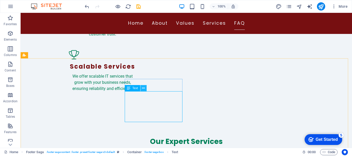
click at [141, 89] on button at bounding box center [143, 88] width 6 height 6
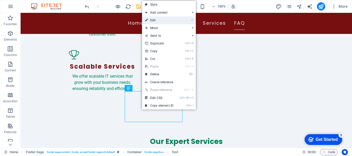
drag, startPoint x: 170, startPoint y: 21, endPoint x: 63, endPoint y: 10, distance: 107.4
click at [170, 21] on link "⏎ Edit" at bounding box center [159, 20] width 34 height 8
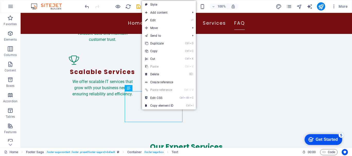
scroll to position [940, 0]
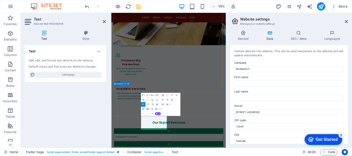
scroll to position [834, 0]
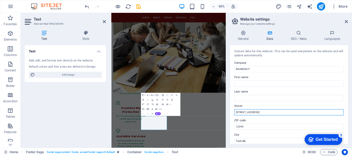
drag, startPoint x: 367, startPoint y: 125, endPoint x: 358, endPoint y: 235, distance: 109.8
drag, startPoint x: 261, startPoint y: 111, endPoint x: 231, endPoint y: 112, distance: 30.9
click at [231, 112] on div "Contact data for this website. This can be used everywhere on the website and w…" at bounding box center [289, 94] width 118 height 99
paste input "Ground Floor, Al-Hajj Hafez Palaza, Vatara Mor, Vatara, 1212 Dhaka, Bangladesh"
type input "Ground Floor, Al-Hajj Hafez Palaza, Vatara Mor, Vatara, 1212 Dhaka, Bangladesh"
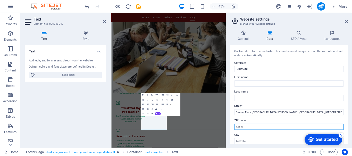
drag, startPoint x: 245, startPoint y: 127, endPoint x: 239, endPoint y: 126, distance: 6.2
click at [239, 126] on input "12345" at bounding box center [288, 127] width 109 height 6
type input "1212"
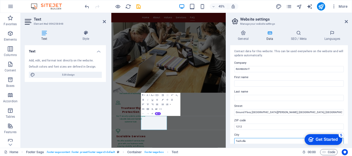
click at [247, 140] on input "Techville" at bounding box center [288, 141] width 109 height 6
type input "T"
type input "[GEOGRAPHIC_DATA]"
click at [232, 130] on div "Contact data for this website. This can be used everywhere on the website and w…" at bounding box center [289, 94] width 118 height 99
drag, startPoint x: 329, startPoint y: 112, endPoint x: 298, endPoint y: 113, distance: 31.4
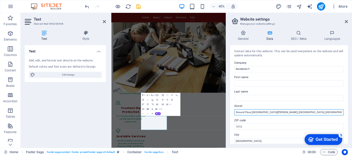
click at [298, 113] on input "Ground Floor, Al-Hajj Hafez Palaza, Vatara Mor, Vatara, 1212 Dhaka, Bangladesh" at bounding box center [288, 112] width 109 height 6
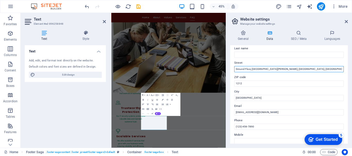
scroll to position [45, 0]
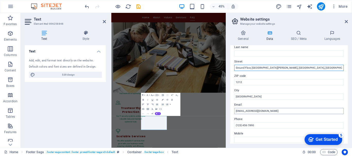
type input "Ground Floor, [GEOGRAPHIC_DATA][PERSON_NAME], [GEOGRAPHIC_DATA], [GEOGRAPHIC_DA…"
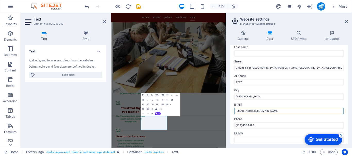
drag, startPoint x: 265, startPoint y: 110, endPoint x: 243, endPoint y: 111, distance: 21.1
click at [243, 111] on input "info@rahmanit.com" at bounding box center [288, 111] width 109 height 6
type input "[EMAIL_ADDRESS][DOMAIN_NAME]"
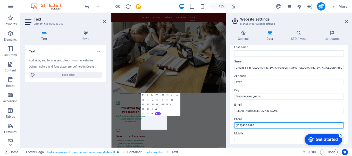
click at [256, 126] on input "(123) 456-7890" at bounding box center [288, 125] width 109 height 6
drag, startPoint x: 256, startPoint y: 126, endPoint x: 233, endPoint y: 126, distance: 22.1
click at [233, 126] on div "Contact data for this website. This can be used everywhere on the website and w…" at bounding box center [289, 94] width 118 height 99
click at [256, 125] on input "+8801973407226 +1 321 233 4663" at bounding box center [288, 125] width 109 height 6
type input "+8801973407226 +1 321 233 4663"
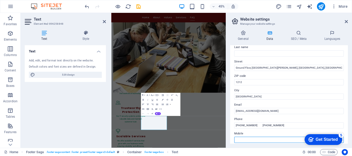
click at [254, 137] on input "Mobile" at bounding box center [288, 140] width 109 height 6
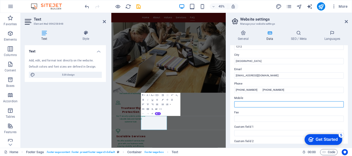
scroll to position [80, 0]
click at [231, 102] on div "Contact data for this website. This can be used everywhere on the website and w…" at bounding box center [289, 94] width 118 height 99
click at [295, 37] on h4 "SEO / Meta" at bounding box center [299, 35] width 33 height 11
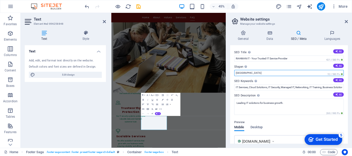
drag, startPoint x: 262, startPoint y: 72, endPoint x: 230, endPoint y: 72, distance: 32.4
click at [230, 72] on div "General Data SEO / Meta Languages Website name RAHMAN IT Logo Drag files here, …" at bounding box center [289, 87] width 126 height 122
type input "Cost Effective Quality Service"
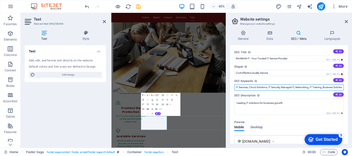
click at [327, 87] on input "IT Services, Cloud Solutions, IT Security, Managed IT, Networking, IT Training,…" at bounding box center [288, 87] width 109 height 6
click at [328, 87] on input "IT Services, Cloud Solutions, IT Security, Managed IT, Networking, IT Training,…" at bounding box center [288, 87] width 109 height 6
type input "IT Services, Cloud Solutions, IT Security, Managed IT, Networking, IT Training,…"
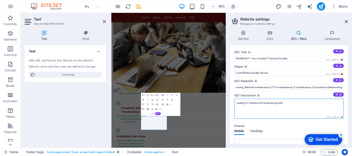
scroll to position [0, 0]
click at [293, 103] on textarea "Leading IT solutions for business growth." at bounding box center [288, 109] width 109 height 20
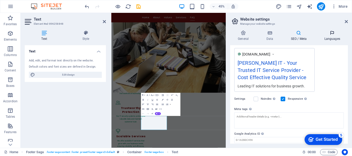
scroll to position [83, 0]
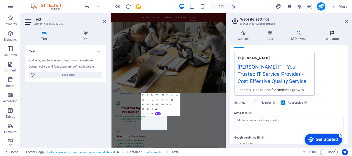
click at [332, 35] on icon at bounding box center [331, 32] width 31 height 5
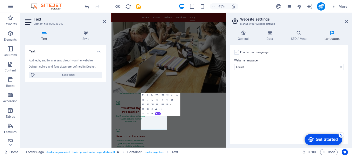
click at [236, 54] on label at bounding box center [236, 52] width 5 height 5
click at [0, 0] on input "Enable multilanguage To disable multilanguage delete all languages until only o…" at bounding box center [0, 0] width 0 height 0
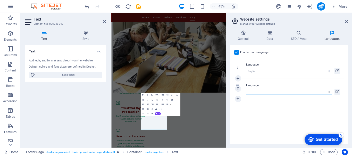
click at [329, 91] on select "Abkhazian Afar Afrikaans Akan Albanian Amharic Arabic Aragonese Armenian Assame…" at bounding box center [289, 92] width 86 height 6
select select "6"
click at [246, 89] on select "Abkhazian Afar Afrikaans Akan Albanian Amharic Arabic Aragonese Armenian Assame…" at bounding box center [289, 92] width 86 height 6
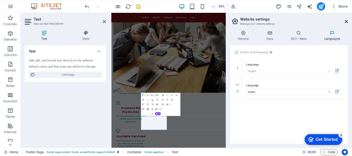
click at [347, 21] on icon at bounding box center [345, 22] width 3 height 4
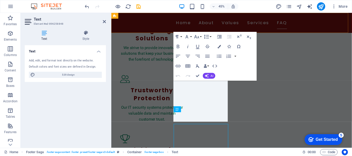
scroll to position [947, 0]
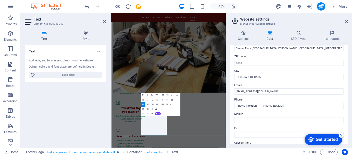
scroll to position [65, 0]
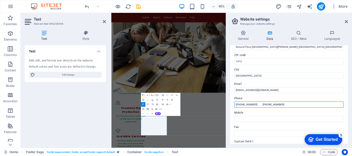
click at [261, 104] on input "+8801973407226 +1 321 233 4663" at bounding box center [288, 105] width 109 height 6
click at [265, 104] on input "+8801973407226 ,br. +1 321 233 4663" at bounding box center [288, 105] width 109 height 6
click at [266, 104] on input "+8801973407226 ,br. whatsapp +1 321 233 4663" at bounding box center [288, 105] width 109 height 6
click at [272, 105] on input "+8801973407226 ,br. Whatsapp +1 321 233 4663" at bounding box center [288, 105] width 109 height 6
type input "[PHONE_NUMBER] ,br. WhatsApp: [PHONE_NUMBER]"
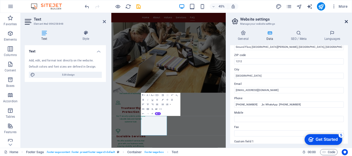
click at [346, 21] on icon at bounding box center [345, 22] width 3 height 4
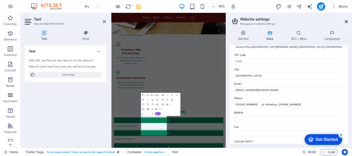
scroll to position [947, 0]
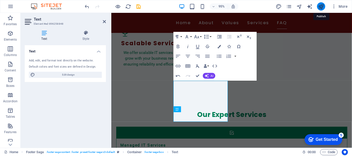
click at [321, 7] on icon "publish" at bounding box center [321, 7] width 6 height 6
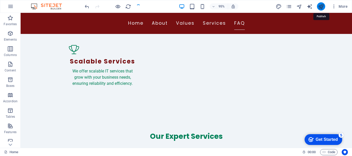
scroll to position [943, 0]
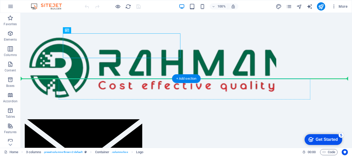
drag, startPoint x: 132, startPoint y: 42, endPoint x: 102, endPoint y: 86, distance: 52.6
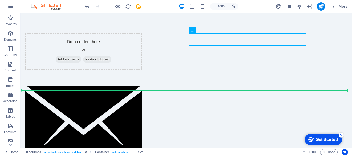
drag, startPoint x: 204, startPoint y: 40, endPoint x: 264, endPoint y: 114, distance: 95.5
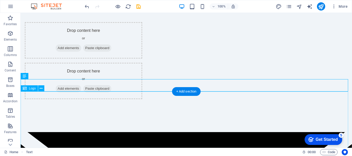
scroll to position [7, 0]
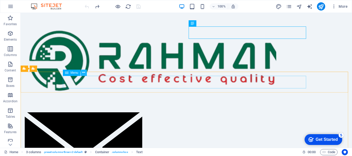
click at [83, 74] on icon at bounding box center [83, 72] width 3 height 5
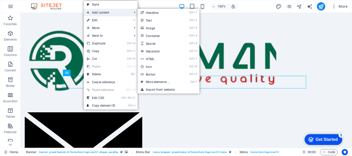
click at [98, 13] on span "Add content" at bounding box center [107, 13] width 46 height 8
click at [151, 42] on link "Ctrl 5 Spacer" at bounding box center [158, 44] width 42 height 8
select select "px"
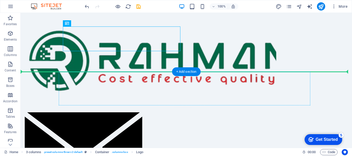
drag, startPoint x: 68, startPoint y: 32, endPoint x: 144, endPoint y: 79, distance: 89.1
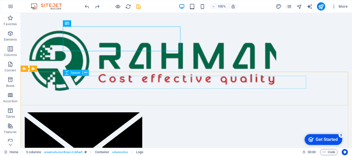
click at [86, 73] on icon at bounding box center [85, 72] width 3 height 5
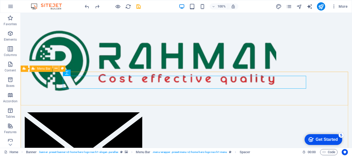
click at [55, 69] on icon at bounding box center [56, 68] width 3 height 5
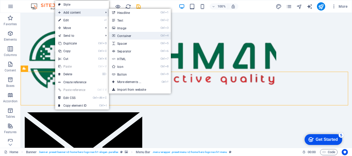
click at [134, 35] on link "Ctrl 4 Container" at bounding box center [130, 36] width 42 height 8
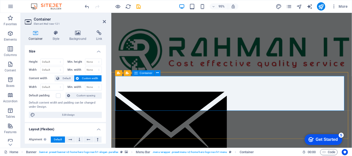
click at [9, 49] on icon "button" at bounding box center [10, 49] width 6 height 6
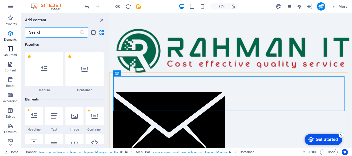
scroll to position [255, 0]
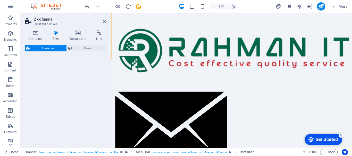
select select "rem"
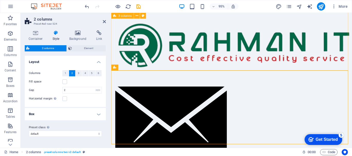
scroll to position [7, 0]
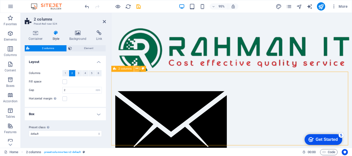
click at [136, 68] on icon at bounding box center [136, 68] width 3 height 5
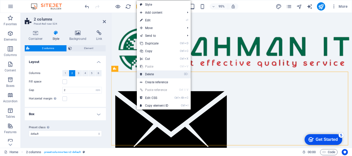
click at [145, 71] on link "⌦ Delete" at bounding box center [154, 75] width 34 height 8
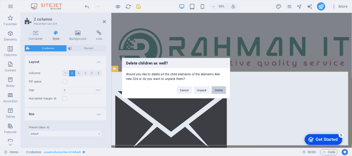
click at [219, 90] on button "Delete" at bounding box center [218, 90] width 14 height 8
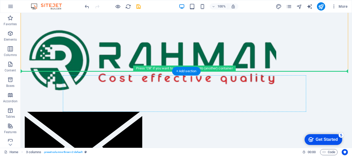
drag, startPoint x: 129, startPoint y: 39, endPoint x: 135, endPoint y: 87, distance: 47.8
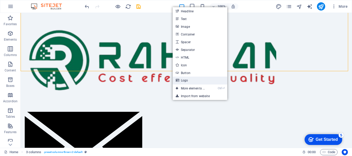
click at [181, 79] on link "Logo" at bounding box center [199, 81] width 55 height 8
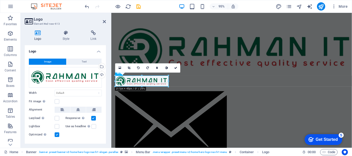
drag, startPoint x: 343, startPoint y: 123, endPoint x: 123, endPoint y: 85, distance: 223.7
type input "219"
select select "px"
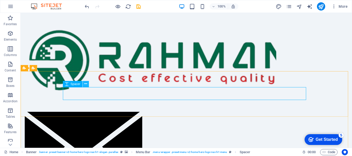
click at [84, 84] on icon at bounding box center [85, 83] width 3 height 5
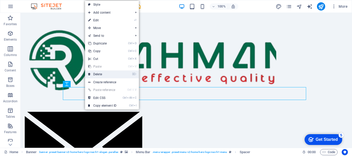
click at [95, 76] on link "⌦ Delete" at bounding box center [102, 75] width 34 height 8
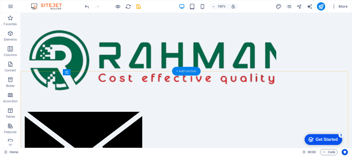
click at [180, 71] on div "+ Add section" at bounding box center [186, 71] width 29 height 9
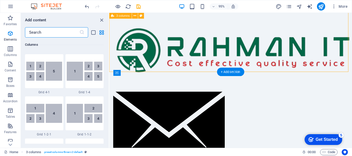
scroll to position [900, 0]
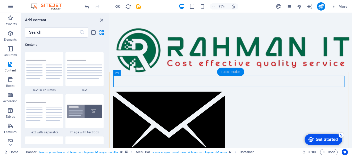
click at [233, 74] on div "+ Add section" at bounding box center [230, 72] width 27 height 8
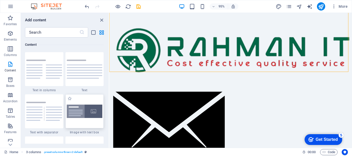
click at [80, 113] on img at bounding box center [85, 112] width 36 height 14
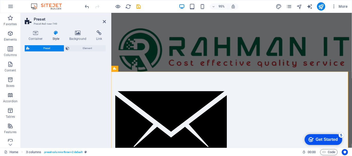
select select "rem"
select select "px"
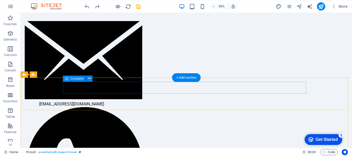
scroll to position [1, 0]
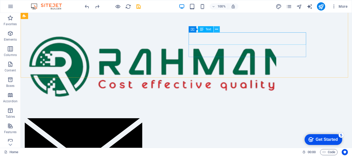
click at [216, 30] on icon at bounding box center [216, 29] width 3 height 5
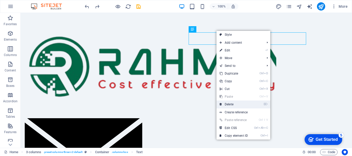
click at [227, 106] on link "⌦ Delete" at bounding box center [233, 105] width 34 height 8
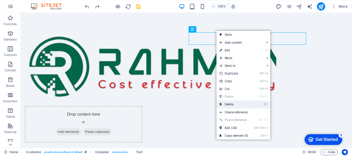
scroll to position [13, 0]
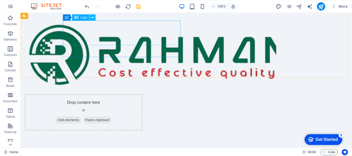
click at [91, 19] on button at bounding box center [92, 17] width 6 height 6
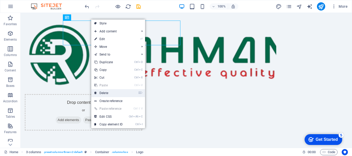
click at [106, 91] on link "⌦ Delete" at bounding box center [108, 93] width 34 height 8
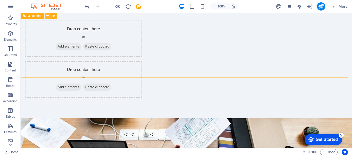
click at [47, 15] on icon at bounding box center [47, 15] width 3 height 5
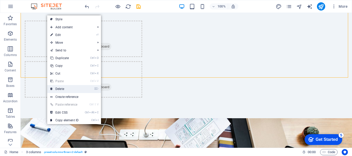
click at [61, 90] on link "⌦ Delete" at bounding box center [64, 89] width 34 height 8
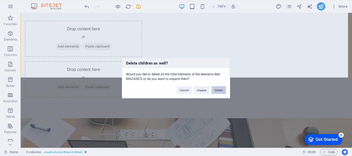
click at [222, 92] on button "Delete" at bounding box center [218, 90] width 14 height 8
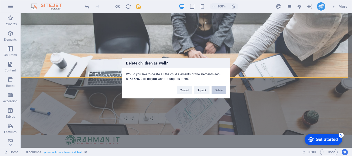
scroll to position [0, 0]
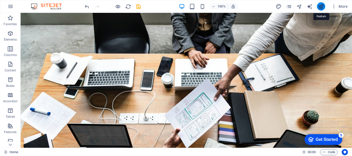
click at [321, 8] on icon "publish" at bounding box center [321, 7] width 6 height 6
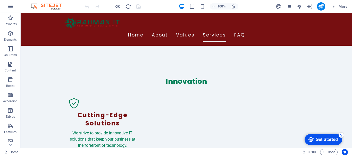
scroll to position [386, 0]
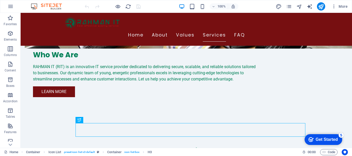
scroll to position [337, 0]
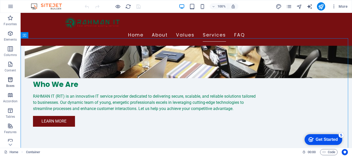
click at [12, 82] on icon "button" at bounding box center [10, 80] width 6 height 6
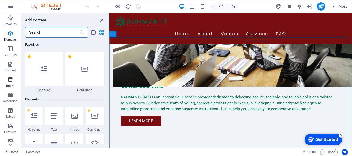
scroll to position [1419, 0]
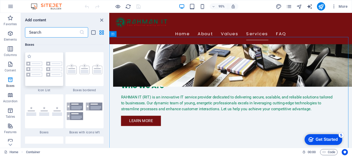
click at [54, 73] on img at bounding box center [44, 69] width 36 height 15
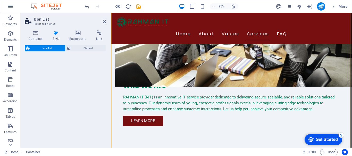
select select "rem"
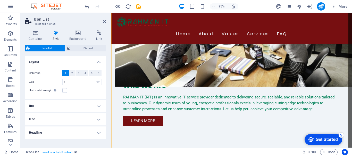
scroll to position [530, 0]
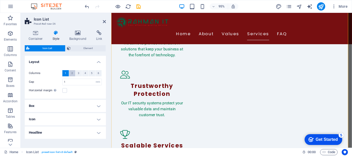
click at [72, 73] on span "2" at bounding box center [72, 73] width 2 height 6
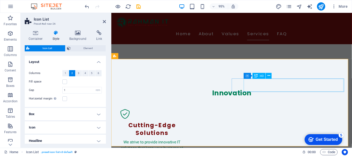
scroll to position [430, 0]
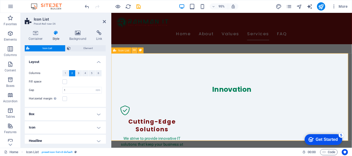
click at [135, 49] on icon at bounding box center [134, 50] width 3 height 5
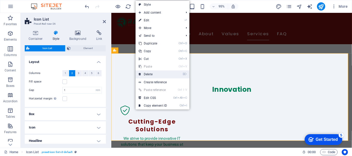
click at [148, 73] on link "⌦ Delete" at bounding box center [152, 75] width 34 height 8
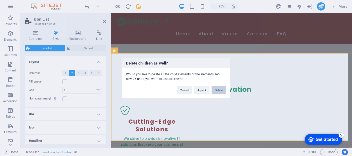
click at [216, 90] on button "Delete" at bounding box center [218, 90] width 14 height 8
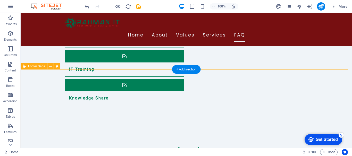
scroll to position [840, 0]
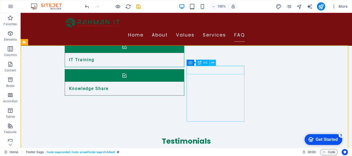
click at [213, 62] on icon at bounding box center [212, 62] width 3 height 5
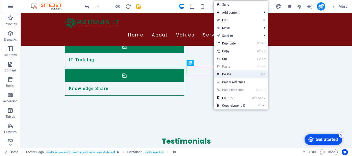
click at [224, 76] on link "⌦ Delete" at bounding box center [231, 75] width 34 height 8
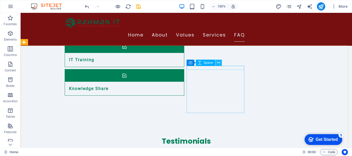
click at [218, 63] on icon at bounding box center [218, 62] width 3 height 5
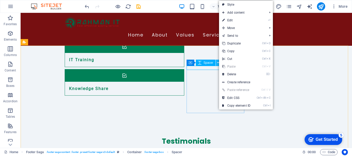
click at [217, 63] on icon at bounding box center [218, 62] width 3 height 5
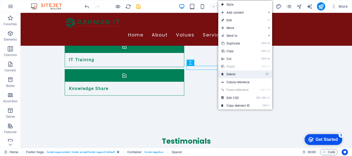
click at [231, 74] on link "⌦ Delete" at bounding box center [235, 75] width 34 height 8
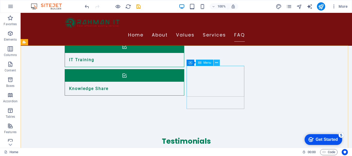
click at [215, 64] on icon at bounding box center [216, 62] width 3 height 5
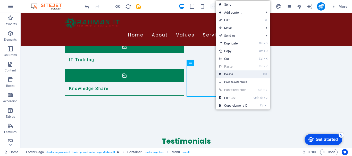
click at [225, 73] on link "⌦ Delete" at bounding box center [233, 75] width 34 height 8
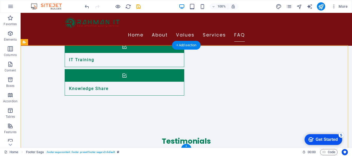
drag, startPoint x: 218, startPoint y: 78, endPoint x: 258, endPoint y: 92, distance: 42.7
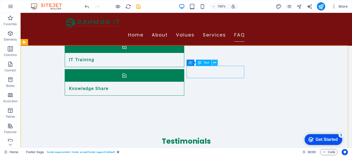
click at [215, 64] on icon at bounding box center [214, 62] width 3 height 5
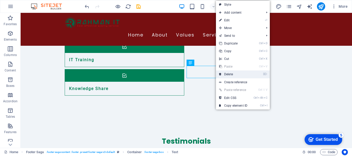
click at [225, 74] on link "⌦ Delete" at bounding box center [233, 75] width 34 height 8
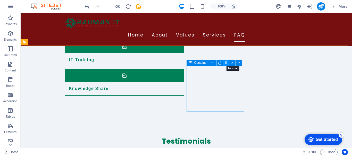
click at [225, 64] on icon at bounding box center [225, 62] width 3 height 5
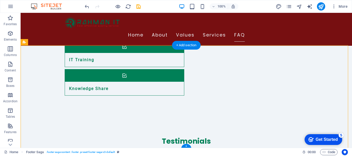
drag, startPoint x: 291, startPoint y: 76, endPoint x: 147, endPoint y: 72, distance: 143.4
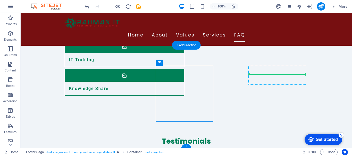
drag, startPoint x: 190, startPoint y: 76, endPoint x: 268, endPoint y: 70, distance: 78.7
drag, startPoint x: 182, startPoint y: 77, endPoint x: 251, endPoint y: 67, distance: 70.2
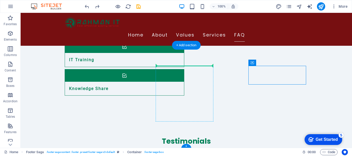
drag, startPoint x: 272, startPoint y: 76, endPoint x: 158, endPoint y: 69, distance: 114.0
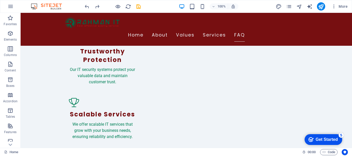
scroll to position [555, 0]
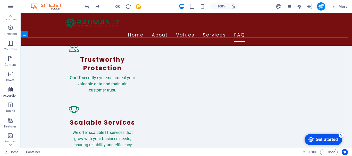
scroll to position [4, 0]
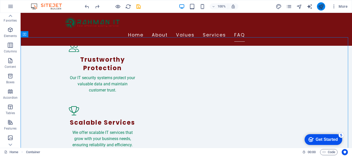
click at [321, 10] on button "publish" at bounding box center [321, 6] width 8 height 8
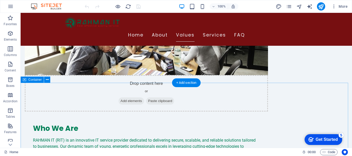
scroll to position [294, 0]
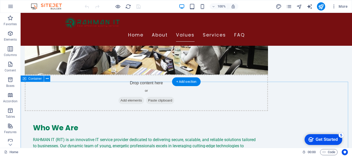
click at [47, 80] on icon at bounding box center [47, 78] width 3 height 5
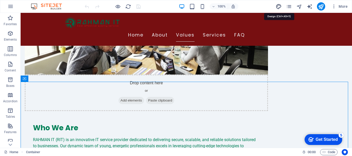
click at [279, 6] on icon "design" at bounding box center [278, 7] width 6 height 6
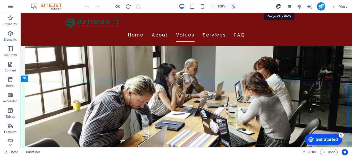
select select "400"
select select "rem"
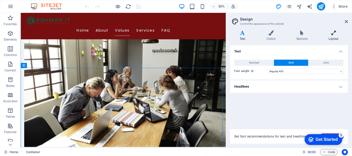
click at [331, 37] on h4 "Layout" at bounding box center [333, 35] width 29 height 11
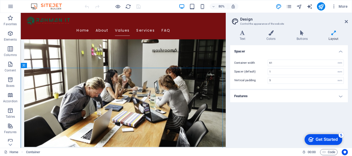
click at [340, 98] on h4 "Features" at bounding box center [289, 96] width 118 height 12
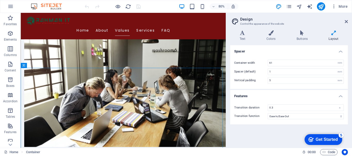
click at [340, 98] on h4 "Features" at bounding box center [289, 94] width 118 height 9
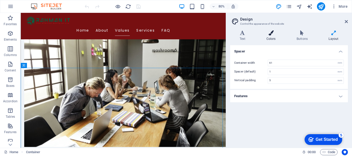
click at [268, 37] on h4 "Colors" at bounding box center [272, 35] width 30 height 11
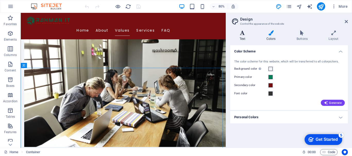
click at [245, 37] on h4 "Text" at bounding box center [243, 35] width 27 height 11
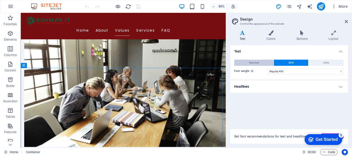
click at [253, 62] on span "Standard" at bounding box center [254, 63] width 10 height 6
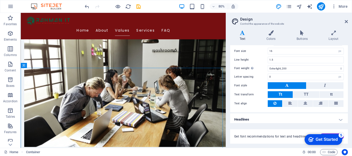
scroll to position [39, 0]
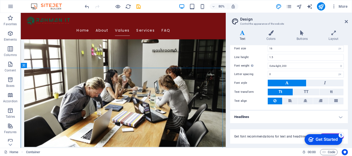
click at [274, 7] on div "80% More" at bounding box center [217, 6] width 266 height 8
click at [346, 21] on icon at bounding box center [345, 22] width 3 height 4
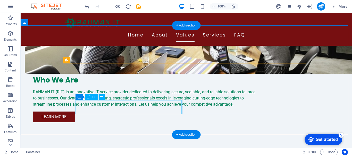
scroll to position [352, 0]
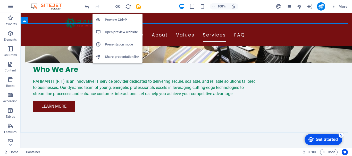
click at [119, 42] on h6 "Presentation mode" at bounding box center [122, 44] width 34 height 6
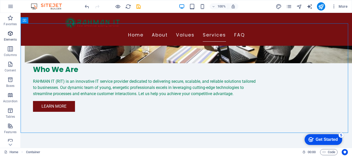
click at [12, 34] on icon "button" at bounding box center [10, 33] width 6 height 6
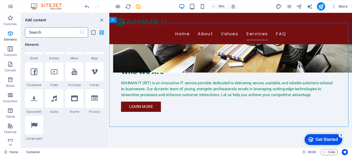
scroll to position [164, 0]
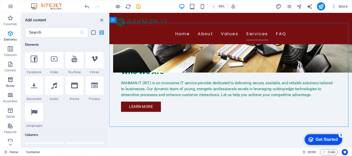
click at [9, 78] on icon "button" at bounding box center [10, 80] width 6 height 6
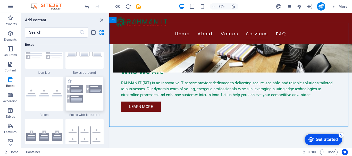
scroll to position [1436, 0]
click at [78, 101] on img at bounding box center [85, 94] width 36 height 17
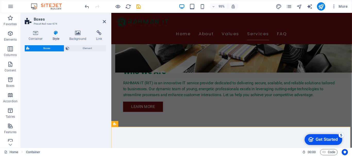
select select "rem"
select select "preset-boxes-v3-icons-left"
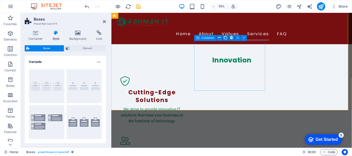
scroll to position [448, 0]
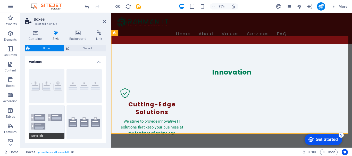
click at [57, 124] on button "Icons left" at bounding box center [47, 122] width 36 height 34
type input "1"
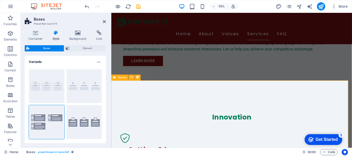
scroll to position [401, 0]
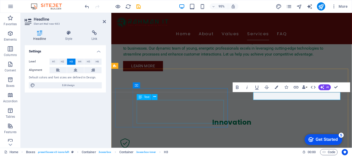
scroll to position [433, 0]
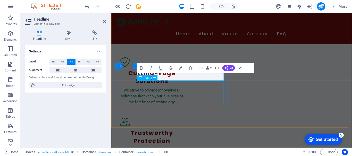
scroll to position [481, 0]
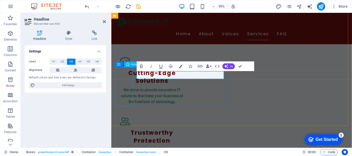
drag, startPoint x: 200, startPoint y: 78, endPoint x: 120, endPoint y: 80, distance: 80.1
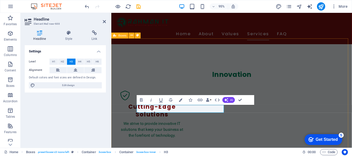
scroll to position [445, 0]
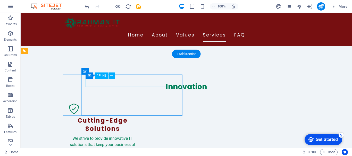
scroll to position [434, 0]
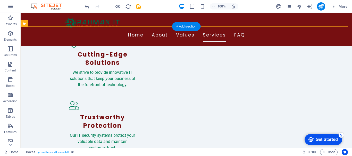
drag, startPoint x: 191, startPoint y: 118, endPoint x: 135, endPoint y: 134, distance: 58.8
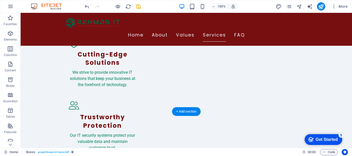
scroll to position [501, 0]
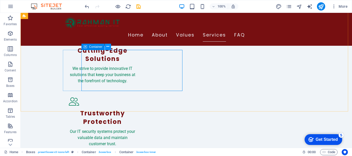
click at [108, 46] on icon at bounding box center [107, 46] width 3 height 5
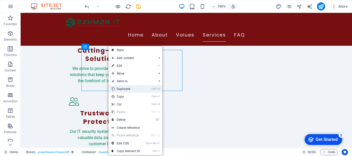
click at [120, 89] on link "Ctrl D Duplicate" at bounding box center [125, 89] width 34 height 8
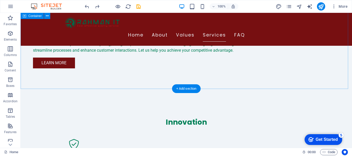
scroll to position [392, 0]
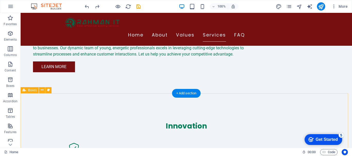
click at [43, 90] on icon at bounding box center [42, 89] width 3 height 5
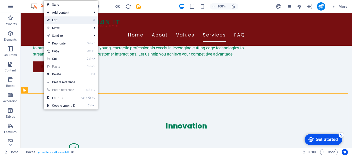
click at [67, 23] on link "⏎ Edit" at bounding box center [61, 20] width 34 height 8
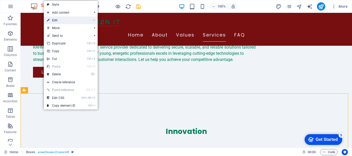
select select "rem"
select select "preset-boxes-v3-icons-left"
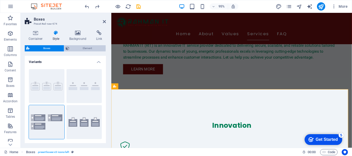
click at [81, 47] on span "Element" at bounding box center [87, 48] width 33 height 6
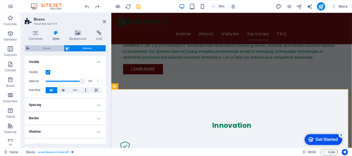
click at [47, 47] on span "Boxes" at bounding box center [46, 48] width 31 height 6
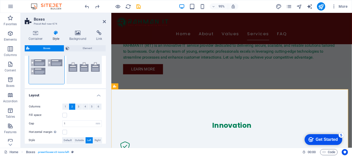
scroll to position [55, 0]
click at [98, 107] on button "6" at bounding box center [98, 106] width 6 height 6
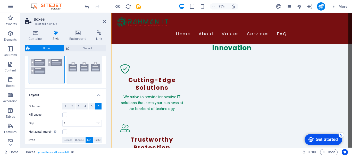
scroll to position [482, 0]
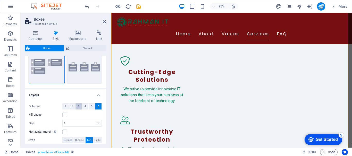
click at [81, 108] on button "3" at bounding box center [78, 106] width 6 height 6
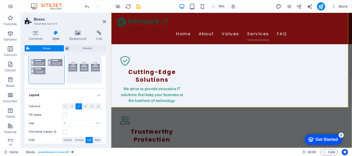
click at [81, 108] on button "3" at bounding box center [78, 106] width 6 height 6
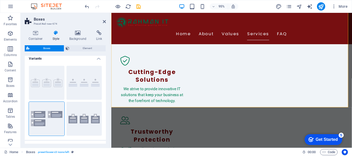
scroll to position [0, 0]
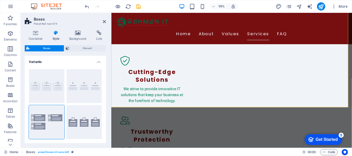
click at [97, 62] on h4 "Variants" at bounding box center [65, 60] width 81 height 9
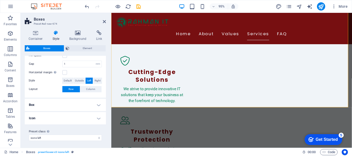
scroll to position [41, 0]
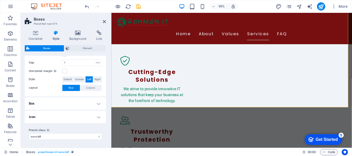
click at [97, 103] on h4 "Box" at bounding box center [65, 104] width 81 height 12
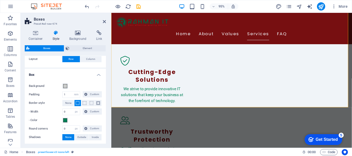
scroll to position [68, 0]
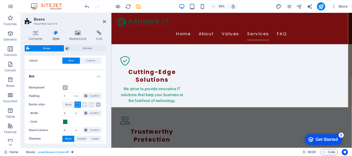
click at [98, 74] on h4 "Box" at bounding box center [65, 74] width 81 height 9
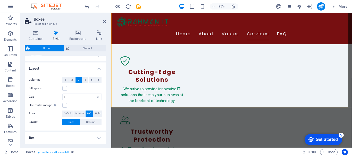
scroll to position [4, 0]
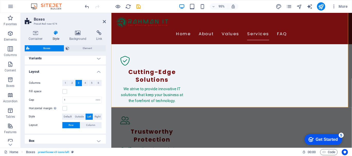
click at [97, 71] on h4 "Layout" at bounding box center [65, 70] width 81 height 9
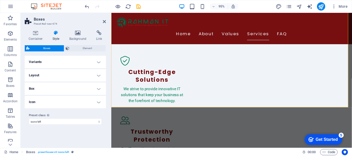
click at [98, 63] on h4 "Variants" at bounding box center [65, 62] width 81 height 12
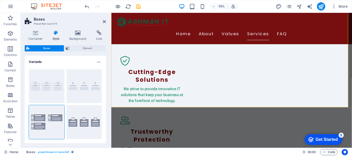
click at [98, 63] on h4 "Variants" at bounding box center [65, 60] width 81 height 9
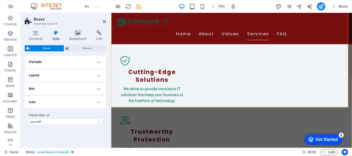
click at [99, 103] on h4 "Icon" at bounding box center [65, 102] width 81 height 12
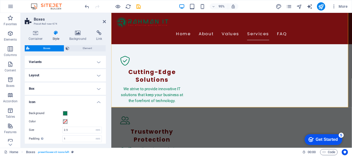
click at [99, 103] on h4 "Icon" at bounding box center [65, 100] width 81 height 9
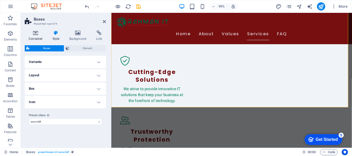
click at [35, 34] on icon at bounding box center [36, 32] width 22 height 5
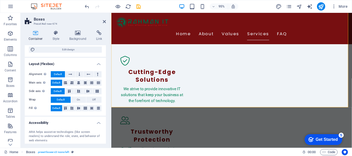
scroll to position [49, 0]
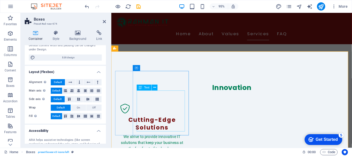
scroll to position [449, 0]
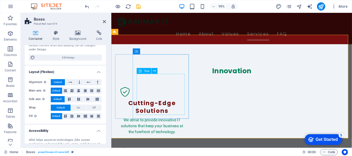
click at [141, 74] on icon at bounding box center [139, 71] width 3 height 6
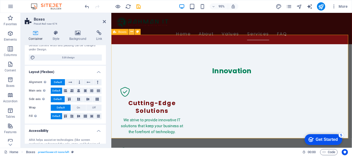
click at [131, 32] on icon at bounding box center [131, 31] width 3 height 5
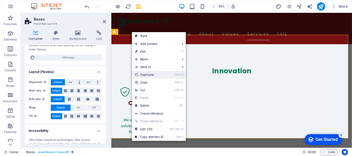
click at [146, 74] on link "Ctrl D Duplicate" at bounding box center [149, 75] width 34 height 8
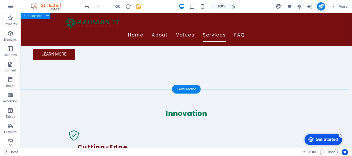
scroll to position [390, 0]
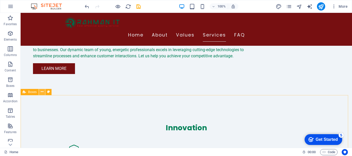
click at [41, 91] on icon at bounding box center [42, 91] width 3 height 5
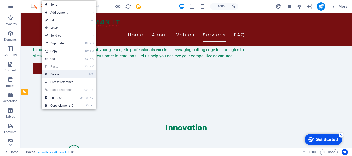
click at [50, 73] on link "⌦ Delete" at bounding box center [59, 75] width 34 height 8
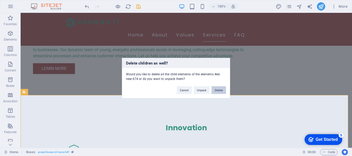
click at [216, 90] on button "Delete" at bounding box center [218, 90] width 14 height 8
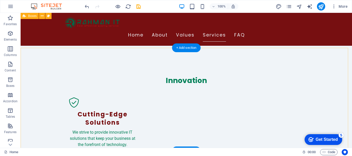
scroll to position [428, 0]
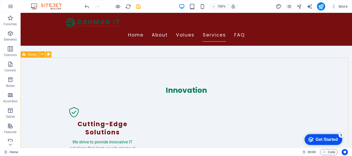
click at [49, 54] on icon at bounding box center [48, 54] width 3 height 5
select select "rem"
select select "preset-boxes-v3-icons-left"
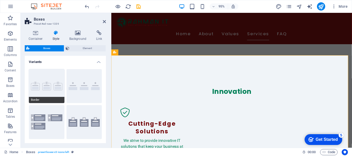
click at [49, 86] on button "Border" at bounding box center [47, 86] width 36 height 34
type input "2"
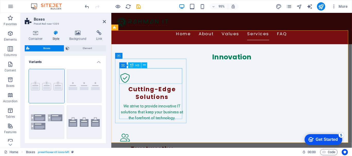
scroll to position [464, 0]
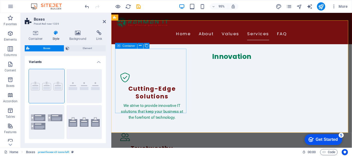
click at [146, 45] on icon at bounding box center [146, 45] width 3 height 5
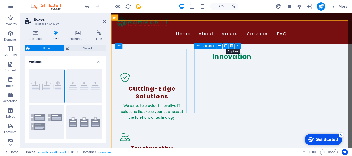
click at [225, 46] on icon at bounding box center [225, 45] width 3 height 5
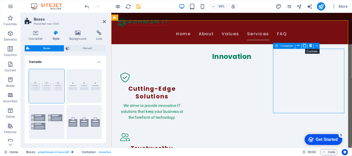
click at [304, 46] on icon at bounding box center [303, 45] width 3 height 5
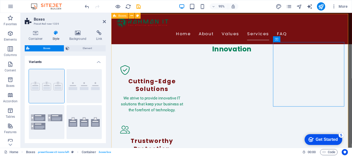
scroll to position [463, 0]
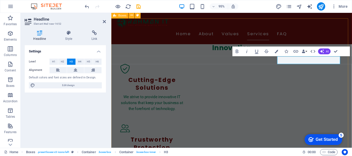
scroll to position [481, 0]
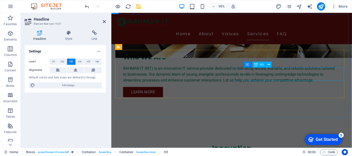
scroll to position [362, 0]
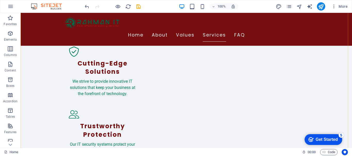
scroll to position [497, 0]
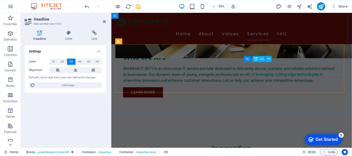
scroll to position [367, 0]
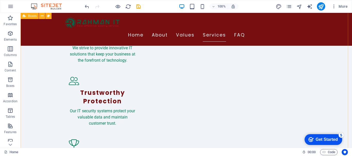
scroll to position [522, 0]
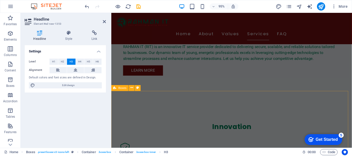
scroll to position [390, 0]
select select "xMidYMid"
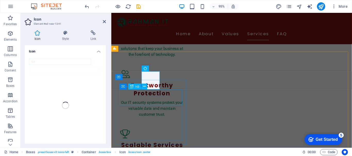
scroll to position [432, 0]
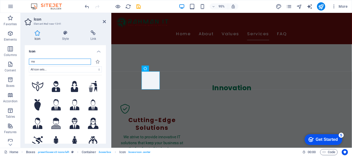
type input "m"
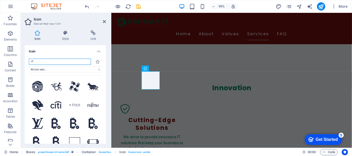
type input "I"
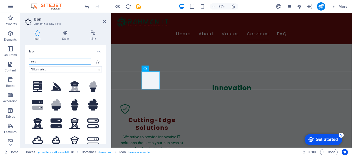
type input "ser"
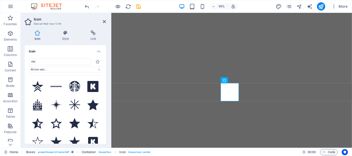
select select "xMidYMid"
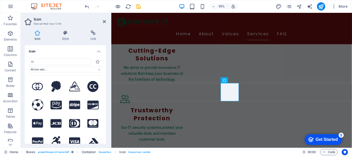
type input "c"
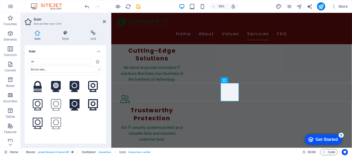
type input "s"
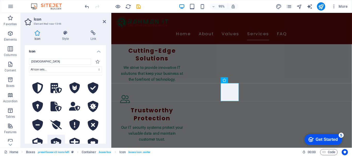
scroll to position [87, 0]
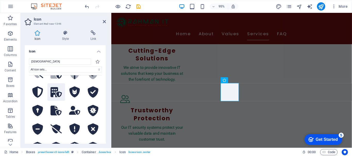
type input "[DEMOGRAPHIC_DATA]"
click at [55, 94] on icon at bounding box center [55, 92] width 11 height 10
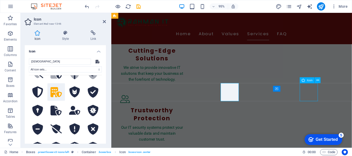
select select "xMidYMid"
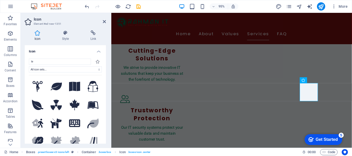
type input "l"
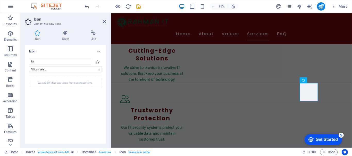
type input "k"
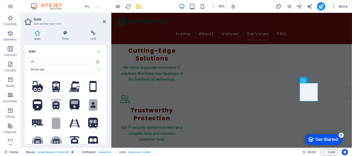
type input "tr"
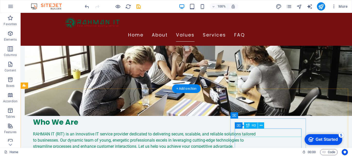
scroll to position [278, 0]
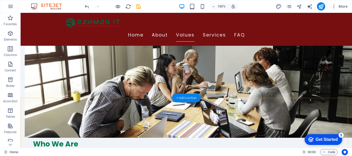
click at [186, 100] on div "+ Add section" at bounding box center [186, 98] width 29 height 9
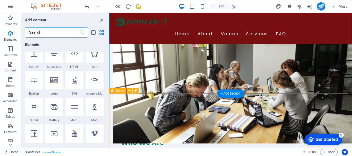
scroll to position [900, 0]
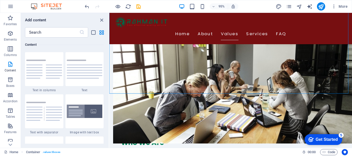
click at [107, 59] on div "Favorites 1 Star Headline 1 Star Container Elements 1 Star Headline 1 Star Text…" at bounding box center [65, 91] width 88 height 106
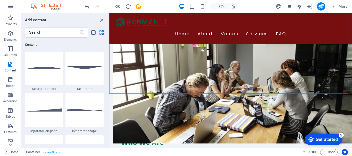
scroll to position [1251, 0]
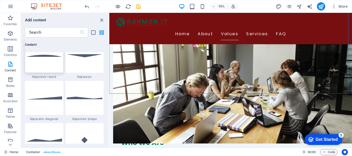
click at [48, 59] on div at bounding box center [44, 56] width 38 height 34
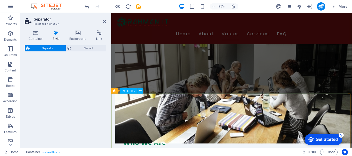
drag, startPoint x: 160, startPoint y: 72, endPoint x: 149, endPoint y: 99, distance: 28.8
select select "circle"
select select "rem"
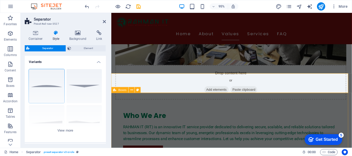
scroll to position [310, 0]
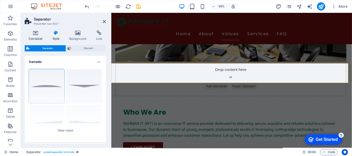
click at [40, 35] on icon at bounding box center [36, 32] width 22 height 5
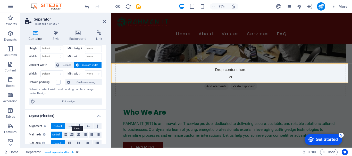
scroll to position [12, 0]
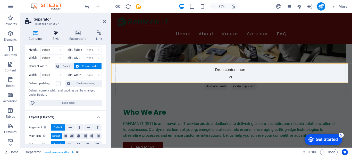
click at [53, 38] on h4 "Style" at bounding box center [57, 35] width 17 height 11
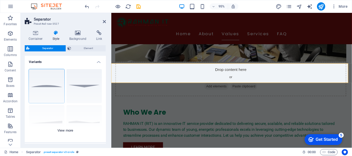
click at [64, 130] on div "Circle Default Diagonal Polygon 1 Polygon 2 Square Zigzag" at bounding box center [65, 103] width 81 height 77
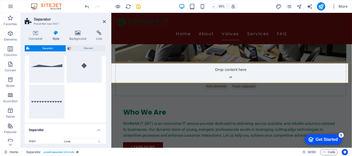
scroll to position [0, 0]
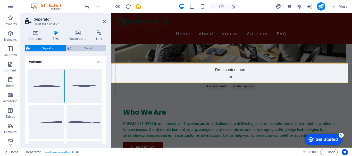
click at [76, 47] on span "Element" at bounding box center [88, 48] width 31 height 6
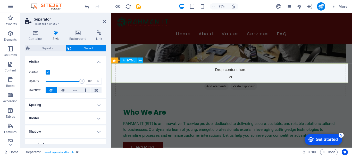
click at [104, 21] on icon at bounding box center [104, 22] width 3 height 4
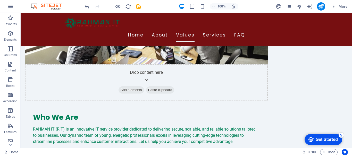
scroll to position [315, 0]
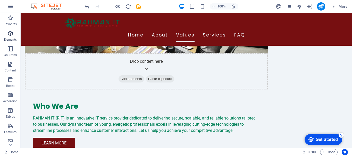
click at [12, 38] on p "Elements" at bounding box center [10, 40] width 13 height 4
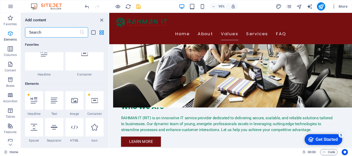
scroll to position [55, 0]
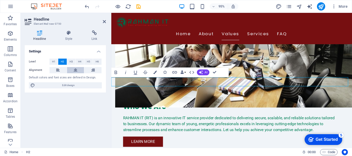
click at [76, 71] on icon at bounding box center [76, 70] width 4 height 6
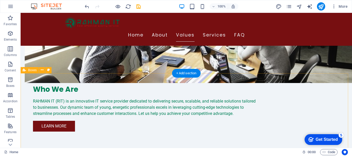
scroll to position [335, 0]
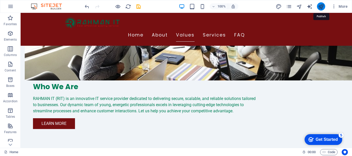
click at [320, 7] on icon "publish" at bounding box center [321, 7] width 6 height 6
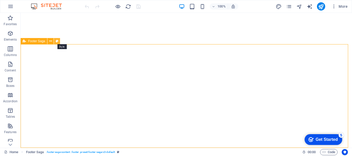
click at [57, 40] on icon at bounding box center [57, 41] width 3 height 5
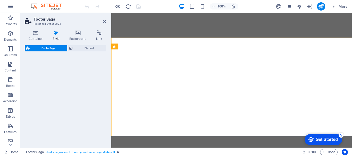
select select "rem"
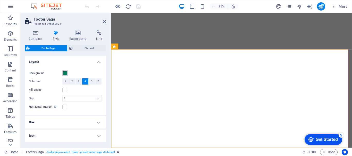
click at [66, 72] on span at bounding box center [65, 73] width 4 height 4
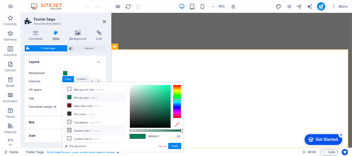
click at [74, 129] on li "Custom color 1 #cacccb" at bounding box center [94, 130] width 59 height 8
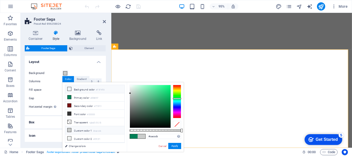
click at [85, 91] on li "Background color #F0F4F8" at bounding box center [94, 89] width 59 height 8
type input "#f0f4f8"
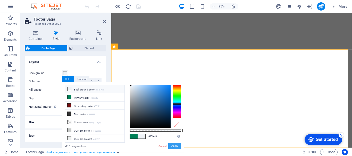
click at [174, 145] on button "Apply" at bounding box center [174, 146] width 13 height 6
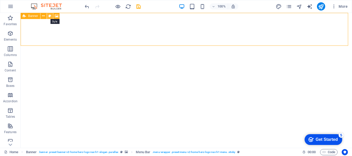
click at [49, 15] on icon at bounding box center [49, 15] width 3 height 5
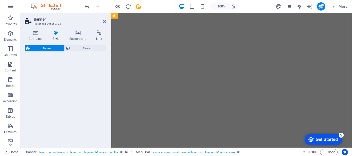
select select "preset-banner-v3-home-hero-logo-nav-h1-slogan"
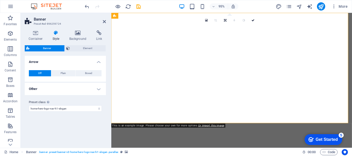
click at [60, 36] on h4 "Style" at bounding box center [57, 35] width 17 height 11
click at [78, 34] on icon at bounding box center [77, 32] width 25 height 5
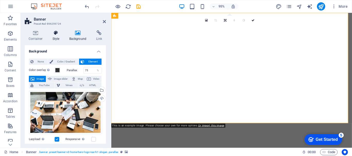
click at [55, 34] on icon at bounding box center [56, 32] width 15 height 5
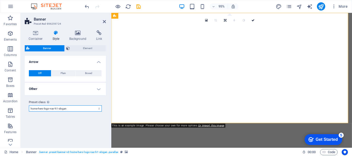
click at [98, 108] on select "default home-hero-logo-nav-h1-slogan home-hero-logo-nav-h1 home-logo-nav-h1-ima…" at bounding box center [65, 109] width 73 height 6
click at [99, 98] on div "Preset class Above chosen variant and settings affect all elements which carry …" at bounding box center [65, 105] width 81 height 21
click at [107, 21] on aside "Banner Preset #ed-896259724 Container Style Background Link Size Height Default…" at bounding box center [66, 80] width 91 height 135
click at [104, 22] on icon at bounding box center [104, 22] width 3 height 4
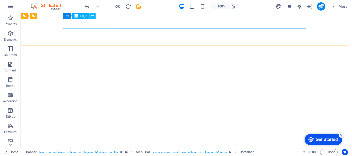
click at [92, 16] on icon at bounding box center [92, 15] width 3 height 5
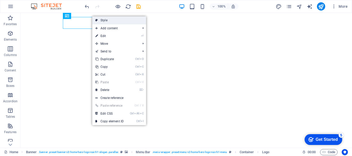
click at [101, 20] on link "Style" at bounding box center [119, 20] width 54 height 8
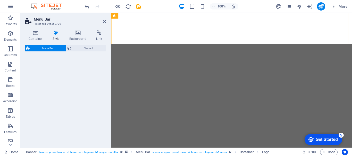
select select "rem"
select select "preset-menu-v2-home-hero-logo-nav-h1-menu"
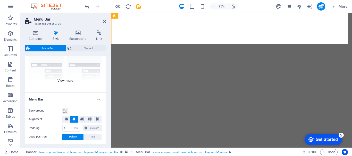
scroll to position [50, 0]
click at [66, 81] on div "Border Centered Default Fixed Loki Trigger Wide XXL" at bounding box center [65, 53] width 81 height 77
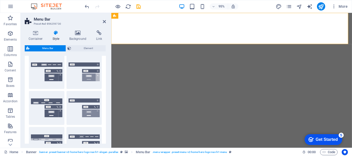
drag, startPoint x: 104, startPoint y: 76, endPoint x: 105, endPoint y: 71, distance: 5.2
click at [105, 71] on div "Variants Border Centered Default Fixed Loki Trigger Wide XXL Menu Bar Backgroun…" at bounding box center [65, 100] width 81 height 88
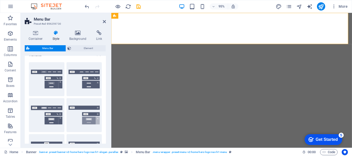
scroll to position [0, 0]
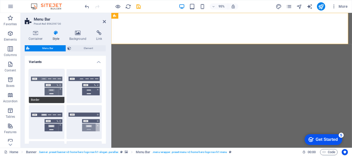
click at [52, 86] on button "Border" at bounding box center [47, 86] width 36 height 34
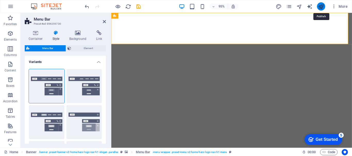
click at [318, 5] on icon "publish" at bounding box center [321, 7] width 6 height 6
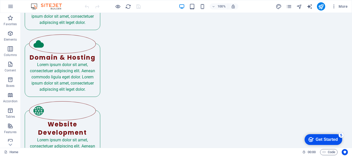
scroll to position [953, 0]
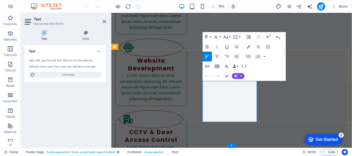
scroll to position [958, 0]
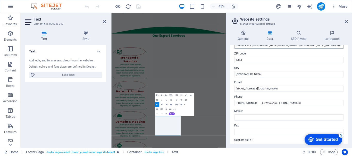
scroll to position [84, 0]
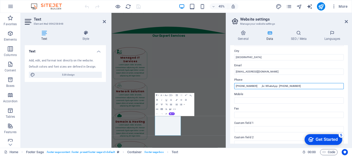
drag, startPoint x: 277, startPoint y: 86, endPoint x: 259, endPoint y: 86, distance: 18.3
click at [259, 86] on input "[PHONE_NUMBER] ,br. WhatsApp: [PHONE_NUMBER]" at bounding box center [288, 86] width 109 height 6
drag, startPoint x: 280, startPoint y: 85, endPoint x: 261, endPoint y: 86, distance: 19.8
click at [261, 86] on input "[PHONE_NUMBER] [PHONE_NUMBER]" at bounding box center [288, 86] width 109 height 6
type input "[PHONE_NUMBER]"
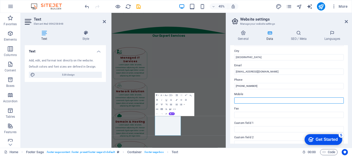
click at [246, 102] on input "Mobile" at bounding box center [288, 101] width 109 height 6
paste input "[PHONE_NUMBER]"
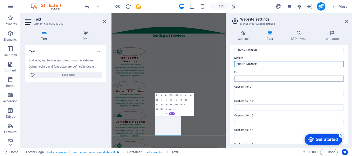
scroll to position [121, 0]
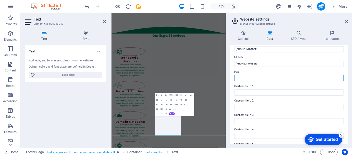
click at [252, 79] on input "Fax" at bounding box center [288, 78] width 109 height 6
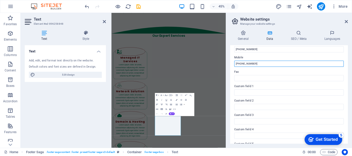
click at [249, 64] on input "[PHONE_NUMBER]" at bounding box center [288, 64] width 109 height 6
click at [244, 64] on input "[PHONE_NUMBER]" at bounding box center [288, 64] width 109 height 6
click at [248, 64] on input "[PHONE_NUMBER]" at bounding box center [288, 64] width 109 height 6
type input "[PHONE_NUMBER]"
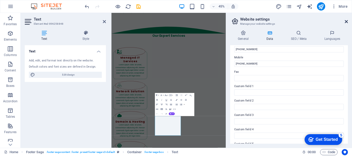
click at [347, 22] on icon at bounding box center [345, 22] width 3 height 4
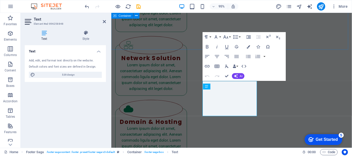
scroll to position [958, 0]
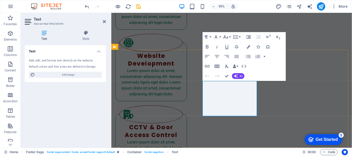
drag, startPoint x: 208, startPoint y: 111, endPoint x: 221, endPoint y: 112, distance: 13.4
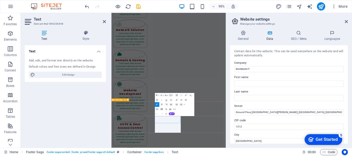
scroll to position [822, 0]
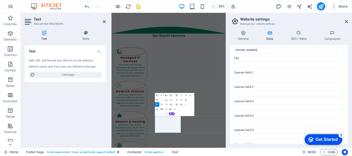
click at [271, 131] on label "Custom field 5" at bounding box center [288, 130] width 109 height 6
click at [271, 134] on input "Custom field 5" at bounding box center [288, 137] width 109 height 6
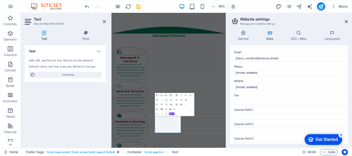
scroll to position [97, 0]
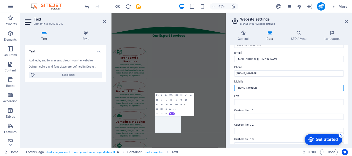
click at [235, 86] on input "[PHONE_NUMBER]" at bounding box center [288, 88] width 109 height 6
click at [345, 21] on icon at bounding box center [345, 22] width 3 height 4
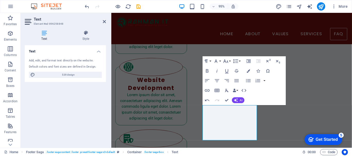
scroll to position [925, 0]
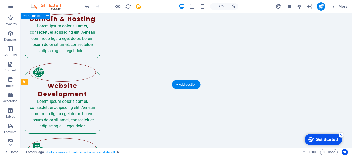
scroll to position [913, 0]
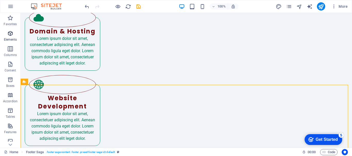
click at [9, 34] on icon "button" at bounding box center [10, 33] width 6 height 6
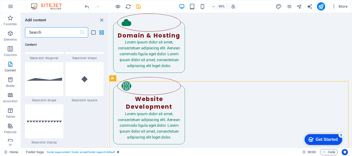
scroll to position [1327, 0]
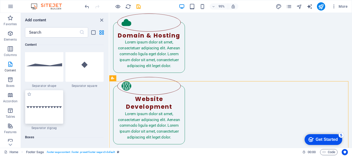
click at [58, 106] on img at bounding box center [44, 107] width 36 height 3
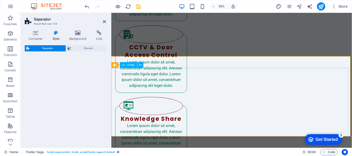
select select "zigzag"
select select "rem"
select select "preset-separator-v3-zigzag"
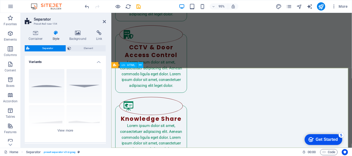
drag, startPoint x: 169, startPoint y: 119, endPoint x: 161, endPoint y: 94, distance: 25.9
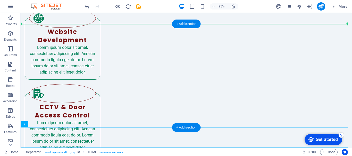
scroll to position [974, 0]
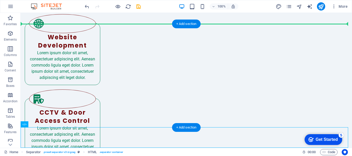
drag, startPoint x: 150, startPoint y: 138, endPoint x: 191, endPoint y: 36, distance: 110.3
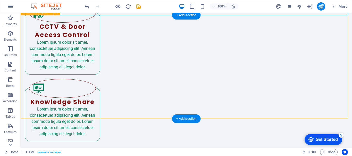
scroll to position [1082, 0]
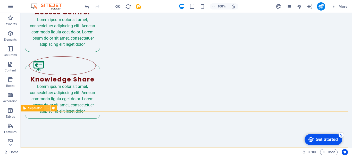
click at [48, 108] on icon at bounding box center [47, 108] width 3 height 5
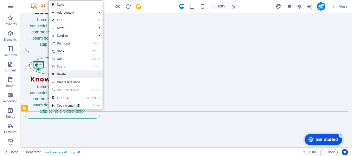
click at [60, 75] on link "⌦ Delete" at bounding box center [66, 75] width 34 height 8
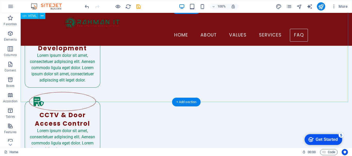
scroll to position [971, 0]
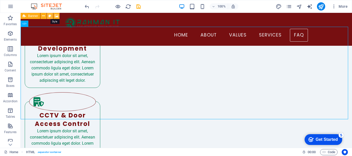
click at [49, 16] on icon at bounding box center [49, 15] width 3 height 5
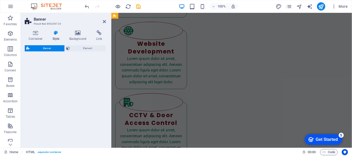
select select "preset-banner-v3-home-hero-logo-nav-h1-slogan"
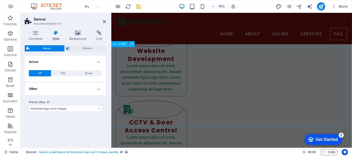
scroll to position [941, 0]
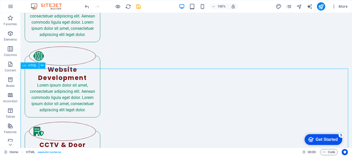
scroll to position [929, 0]
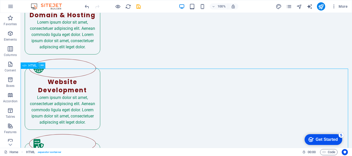
click at [41, 67] on icon at bounding box center [42, 65] width 3 height 5
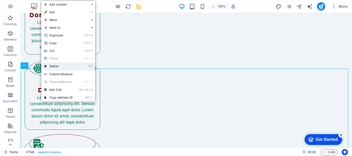
click at [50, 67] on link "⌦ Delete" at bounding box center [58, 67] width 34 height 8
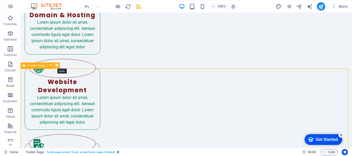
click at [55, 66] on button at bounding box center [57, 66] width 6 height 6
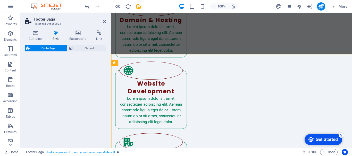
select select "rem"
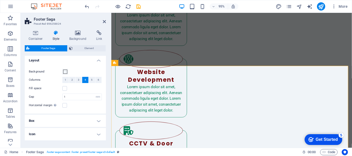
scroll to position [0, 0]
click at [65, 73] on span at bounding box center [65, 73] width 4 height 4
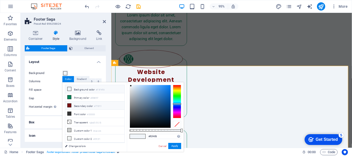
click at [72, 106] on li "Secondary color #770f11" at bounding box center [94, 106] width 59 height 8
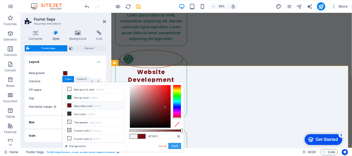
click at [176, 145] on button "Apply" at bounding box center [174, 146] width 13 height 6
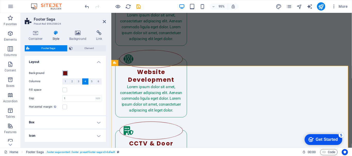
click at [65, 74] on span at bounding box center [65, 73] width 4 height 4
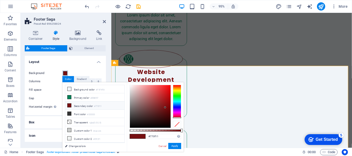
click at [65, 74] on span at bounding box center [65, 73] width 4 height 4
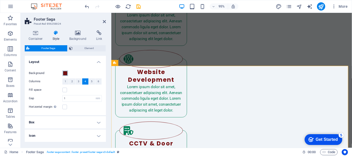
click at [65, 74] on span at bounding box center [65, 73] width 4 height 4
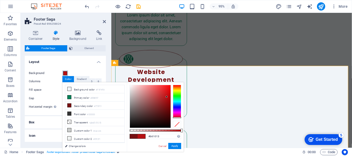
type input "#b51013"
drag, startPoint x: 165, startPoint y: 107, endPoint x: 166, endPoint y: 97, distance: 9.7
click at [166, 97] on div at bounding box center [166, 97] width 2 height 2
click at [162, 145] on link "Cancel" at bounding box center [162, 146] width 9 height 4
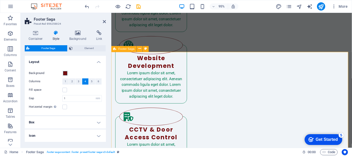
scroll to position [958, 0]
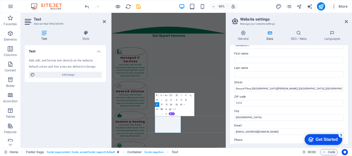
scroll to position [29, 0]
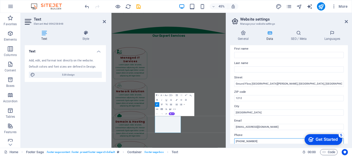
click at [241, 141] on input "[PHONE_NUMBER]" at bounding box center [288, 141] width 109 height 6
click at [247, 141] on input "[PHONE_NUMBER]" at bounding box center [288, 141] width 109 height 6
type input "[PHONE_NUMBER]"
click at [245, 32] on icon at bounding box center [243, 32] width 26 height 5
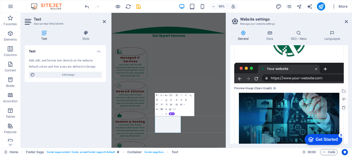
scroll to position [86, 0]
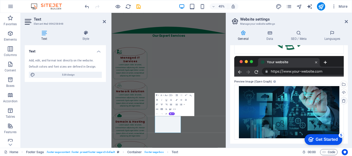
click at [343, 101] on icon at bounding box center [343, 101] width 4 height 4
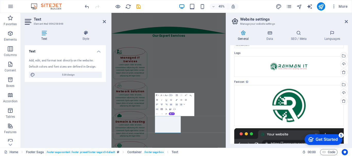
scroll to position [0, 0]
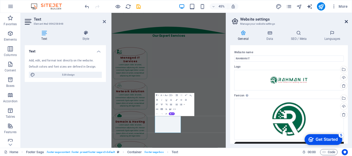
click at [346, 22] on icon at bounding box center [345, 22] width 3 height 4
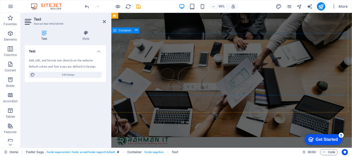
scroll to position [11, 0]
click at [278, 103] on figure at bounding box center [237, 73] width 253 height 142
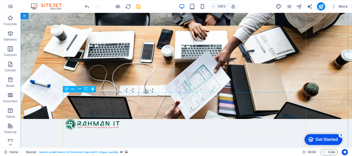
scroll to position [0, 0]
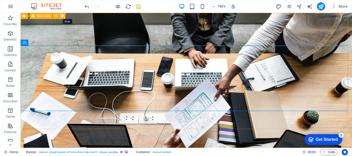
click at [62, 16] on icon at bounding box center [62, 15] width 3 height 5
select select "rem"
select select "preset-menu-v2-home-hero-logo-nav-h1-menu"
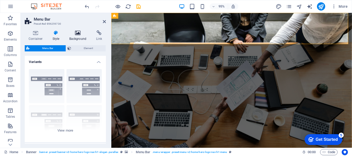
click at [78, 35] on icon at bounding box center [77, 32] width 25 height 5
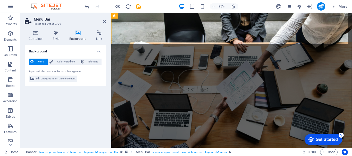
click at [134, 119] on figure at bounding box center [237, 84] width 253 height 142
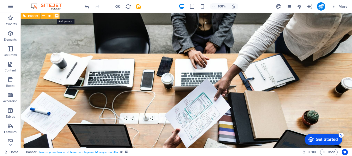
click at [55, 16] on icon at bounding box center [57, 15] width 4 height 5
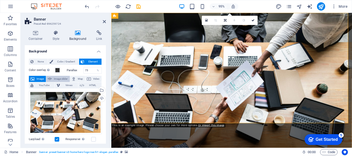
click at [62, 77] on span "Image slider" at bounding box center [60, 79] width 15 height 6
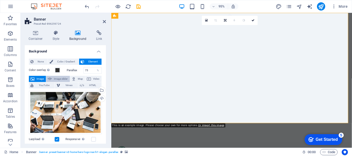
select select "ms"
select select "s"
select select "progressive"
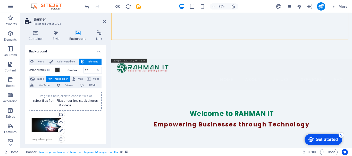
scroll to position [89, 0]
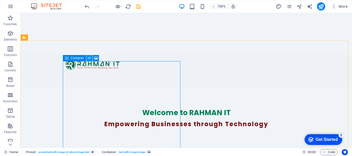
click at [89, 56] on icon at bounding box center [89, 58] width 3 height 5
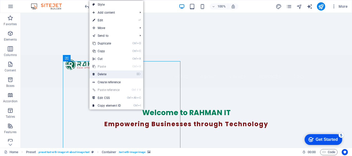
click at [102, 72] on link "⌦ Delete" at bounding box center [106, 75] width 34 height 8
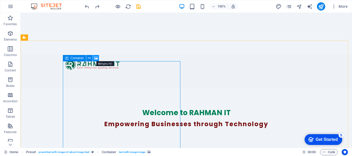
click at [95, 58] on icon at bounding box center [96, 58] width 4 height 5
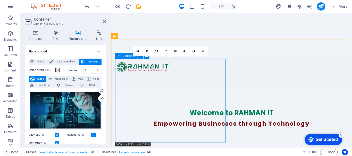
click at [127, 57] on span "Container" at bounding box center [128, 56] width 13 height 3
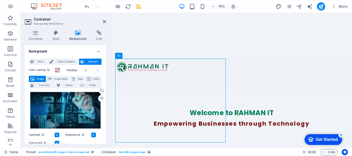
drag, startPoint x: 238, startPoint y: 69, endPoint x: 155, endPoint y: 72, distance: 83.7
drag, startPoint x: 152, startPoint y: 86, endPoint x: 180, endPoint y: 55, distance: 41.7
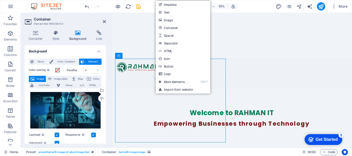
click at [107, 76] on div "Container Style Background Link Size Height Default px rem % vh vw Min. height …" at bounding box center [65, 87] width 89 height 122
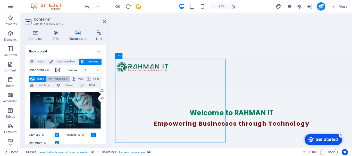
click at [58, 77] on span "Image slider" at bounding box center [60, 79] width 15 height 6
select select "ms"
select select "s"
select select "progressive"
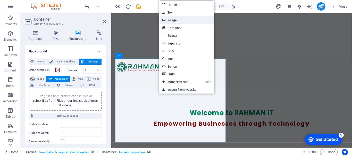
click at [173, 21] on link "Image" at bounding box center [186, 20] width 55 height 8
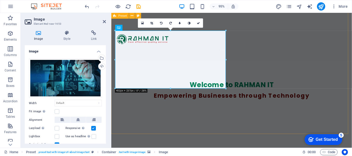
scroll to position [118, 0]
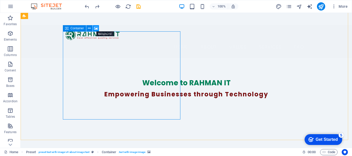
click at [95, 29] on icon at bounding box center [96, 28] width 4 height 5
select select "ms"
select select "s"
select select "progressive"
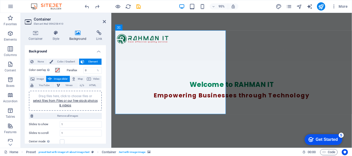
click at [63, 78] on span "Image slider" at bounding box center [60, 79] width 15 height 6
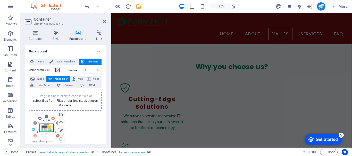
scroll to position [402, 0]
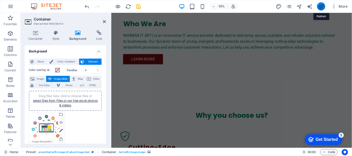
click at [320, 6] on icon "publish" at bounding box center [321, 7] width 6 height 6
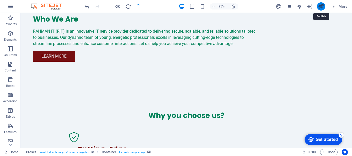
scroll to position [113, 0]
